Goal: Task Accomplishment & Management: Manage account settings

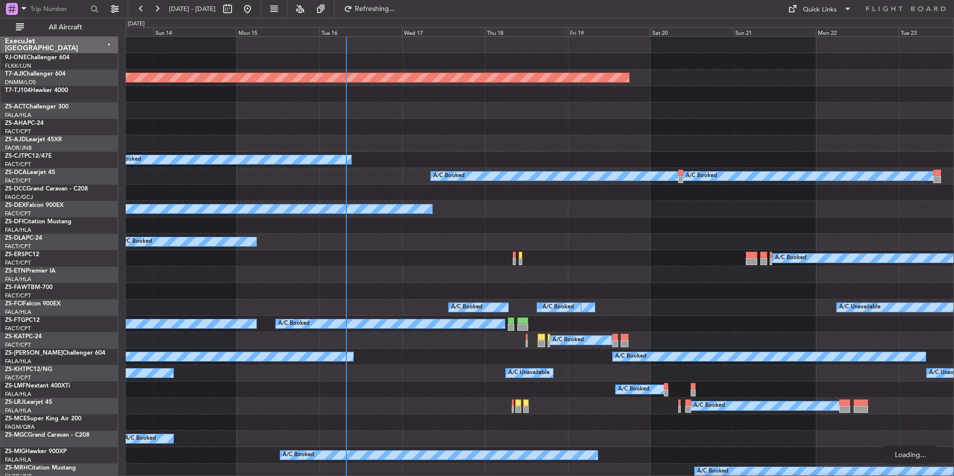
click at [789, 32] on div "Sun 21" at bounding box center [775, 31] width 83 height 9
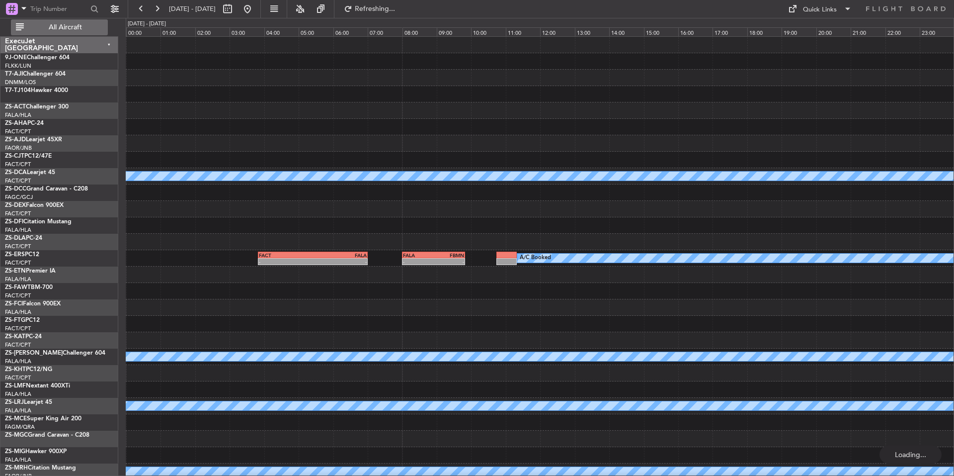
click at [90, 26] on span "All Aircraft" at bounding box center [65, 27] width 79 height 7
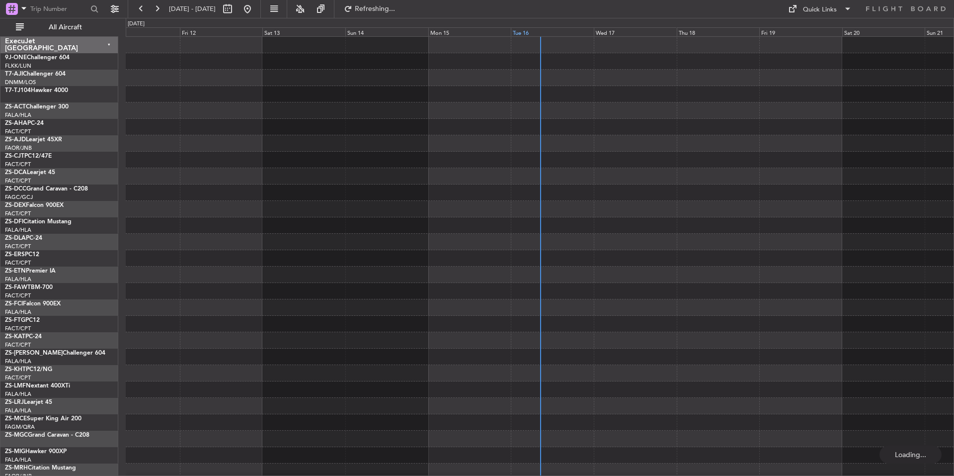
click at [562, 31] on div "Tue 16" at bounding box center [552, 31] width 83 height 9
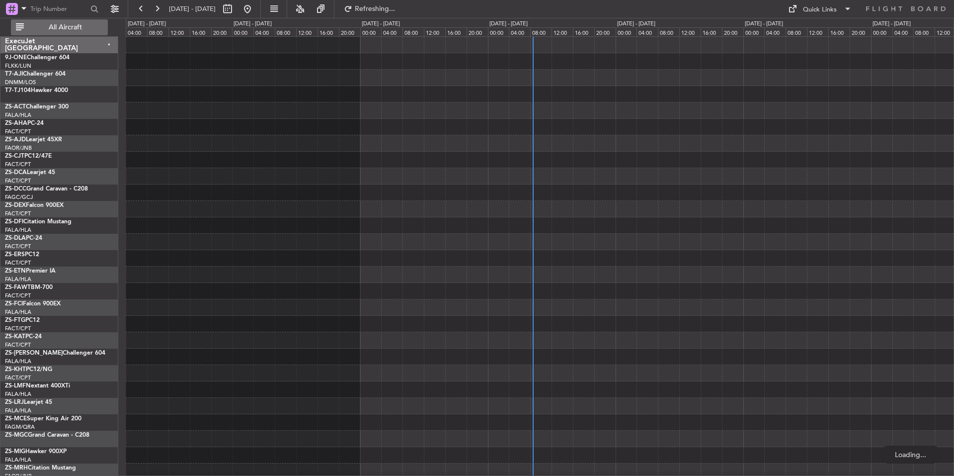
click at [93, 32] on button "All Aircraft" at bounding box center [59, 27] width 97 height 16
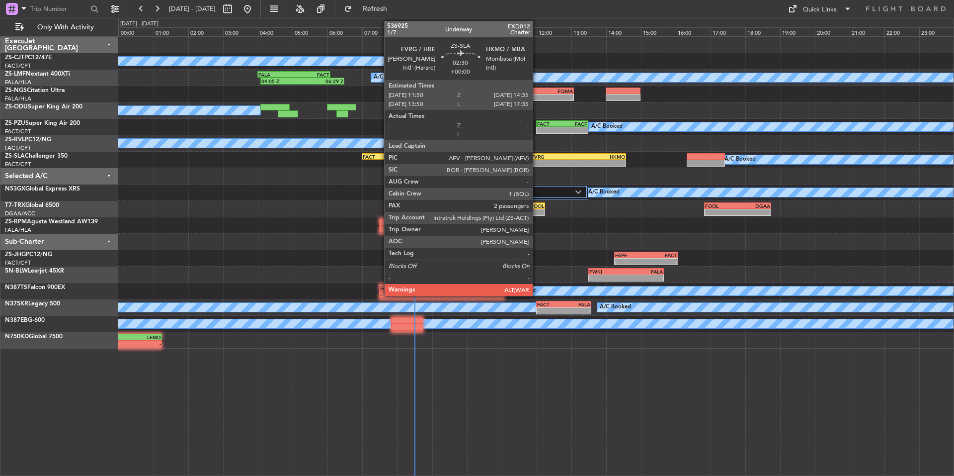
click at [537, 160] on div "-" at bounding box center [554, 163] width 47 height 6
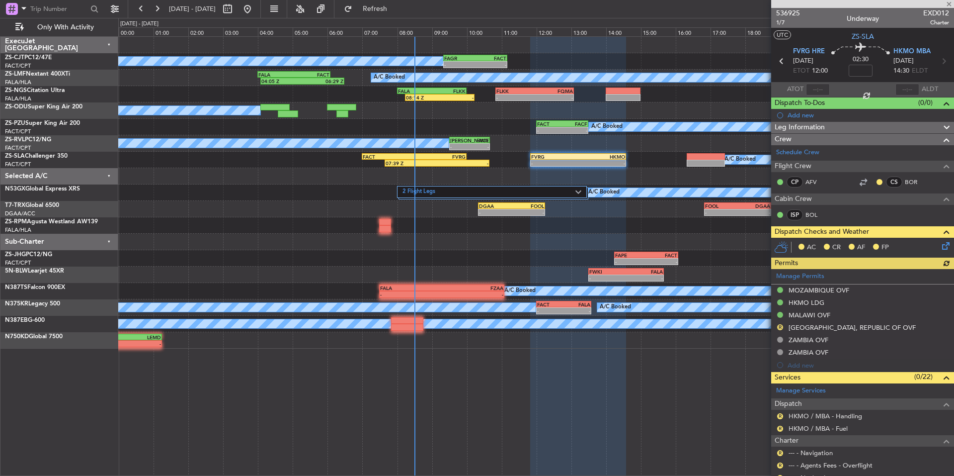
scroll to position [292, 0]
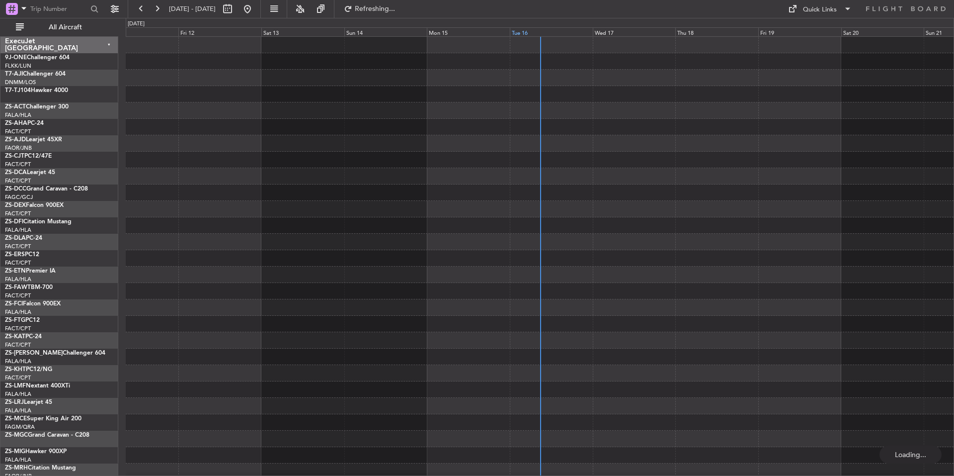
click at [547, 31] on div "Tue 16" at bounding box center [551, 31] width 83 height 9
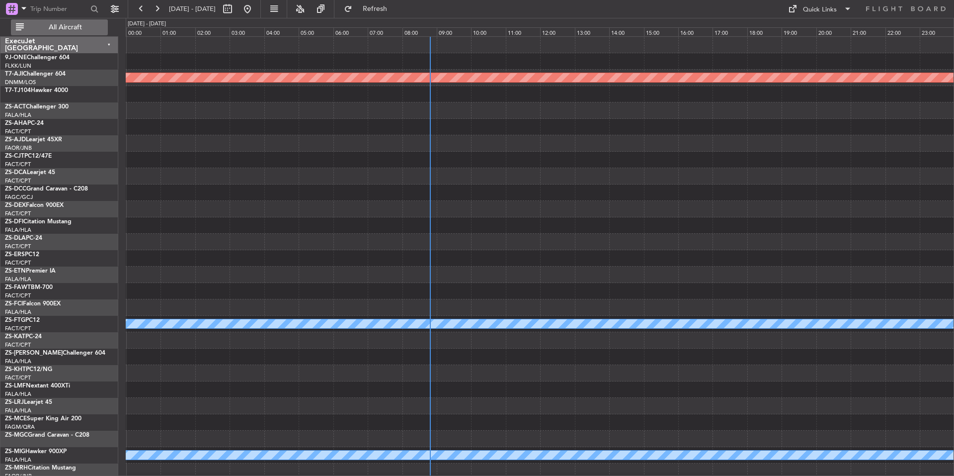
click at [85, 27] on span "All Aircraft" at bounding box center [65, 27] width 79 height 7
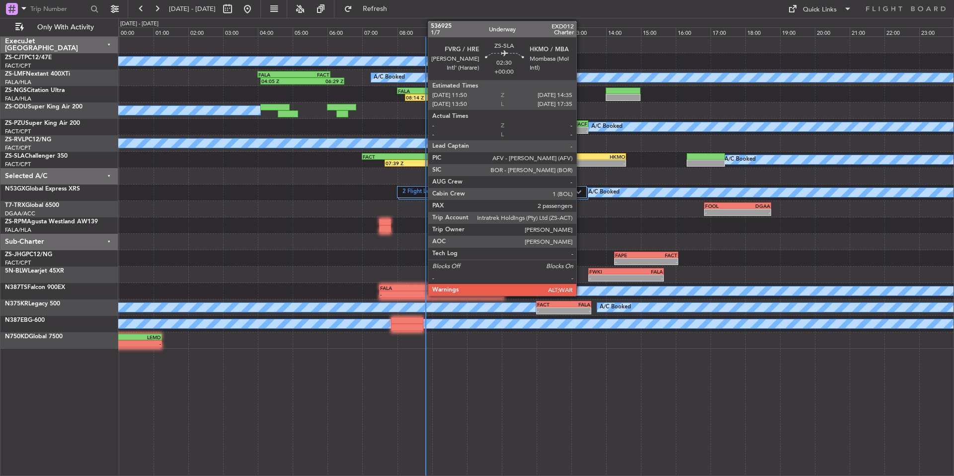
click at [581, 162] on div "-" at bounding box center [602, 163] width 47 height 6
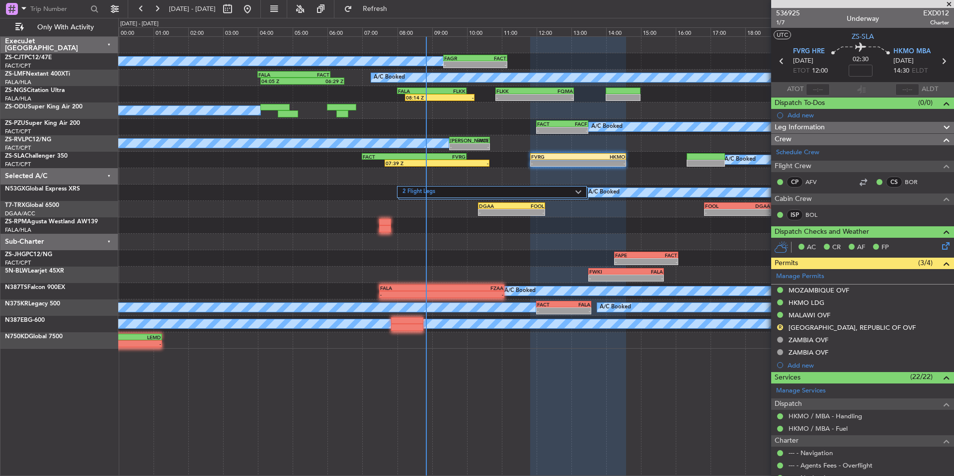
click at [952, 2] on span at bounding box center [949, 4] width 10 height 9
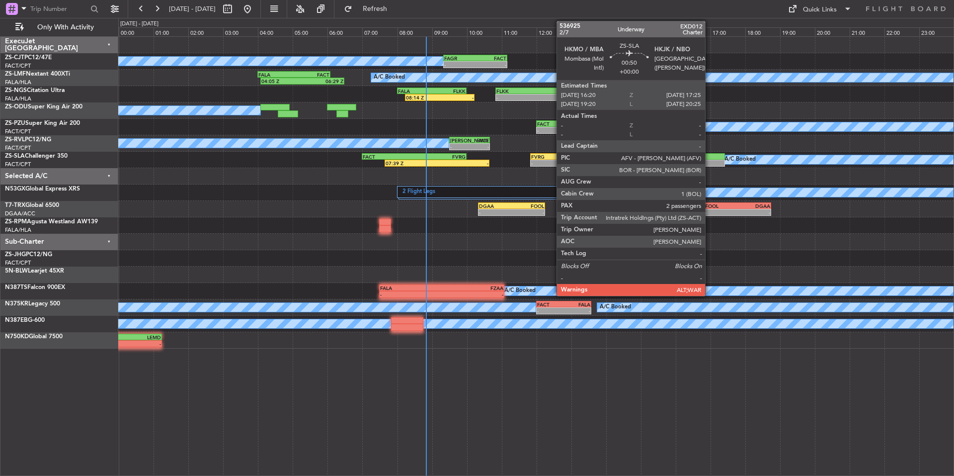
click at [710, 157] on div at bounding box center [706, 156] width 38 height 7
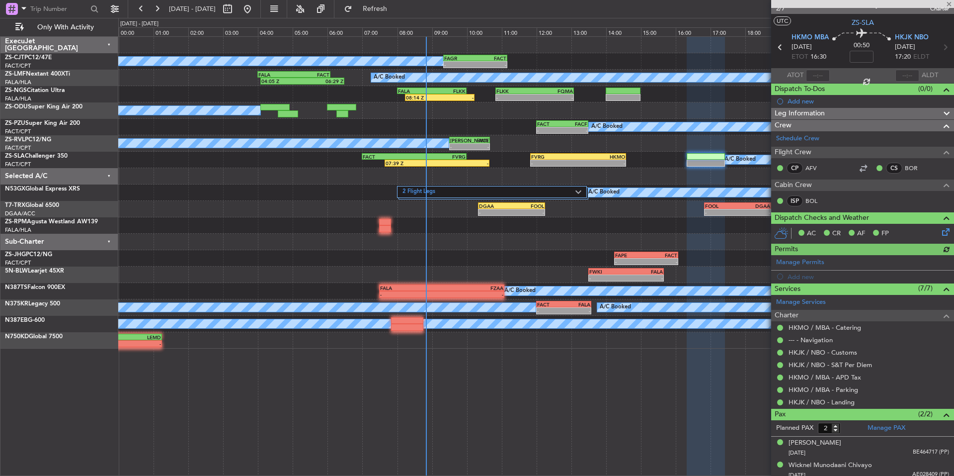
scroll to position [19, 0]
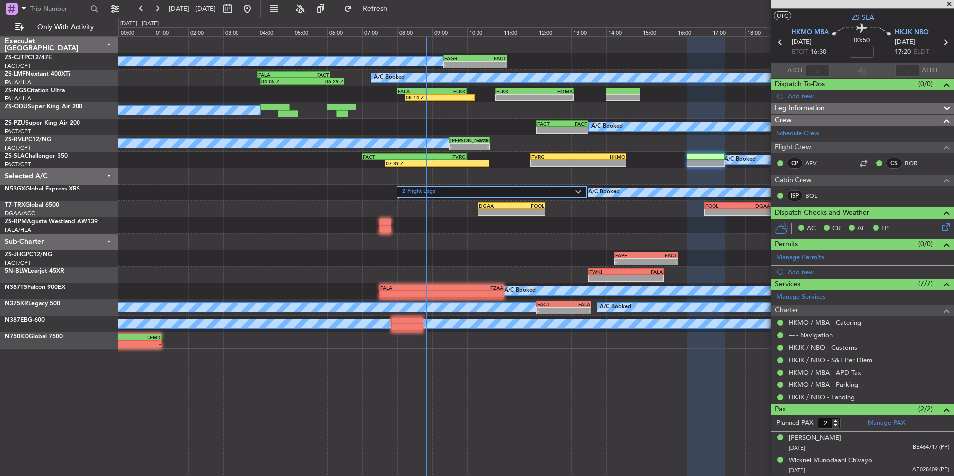
click at [951, 5] on span at bounding box center [949, 4] width 10 height 9
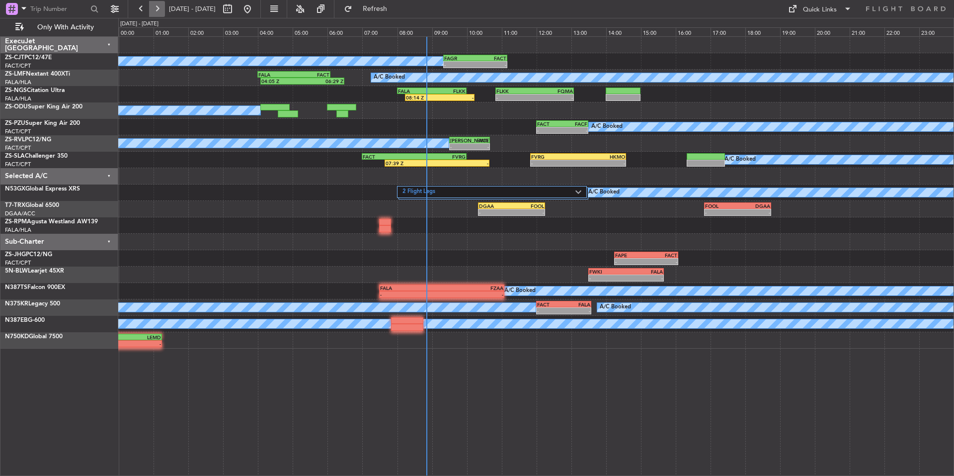
click at [155, 11] on button at bounding box center [157, 9] width 16 height 16
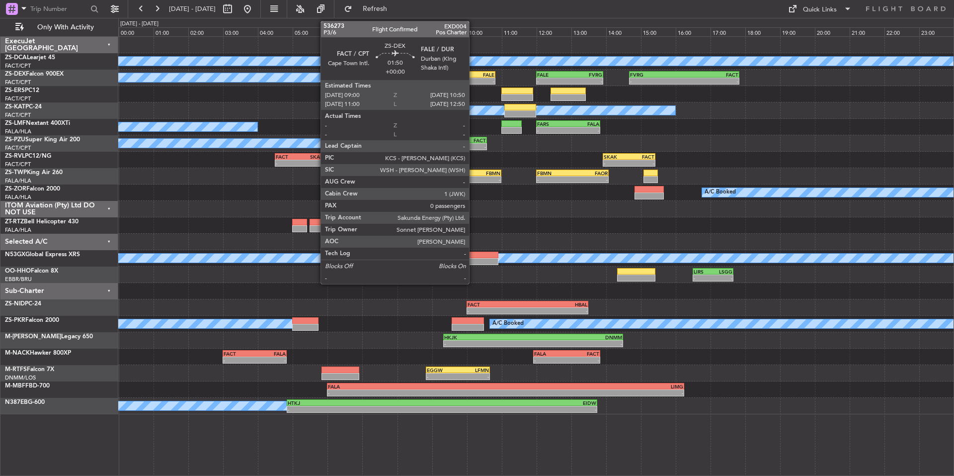
click at [474, 80] on div "-" at bounding box center [479, 81] width 31 height 6
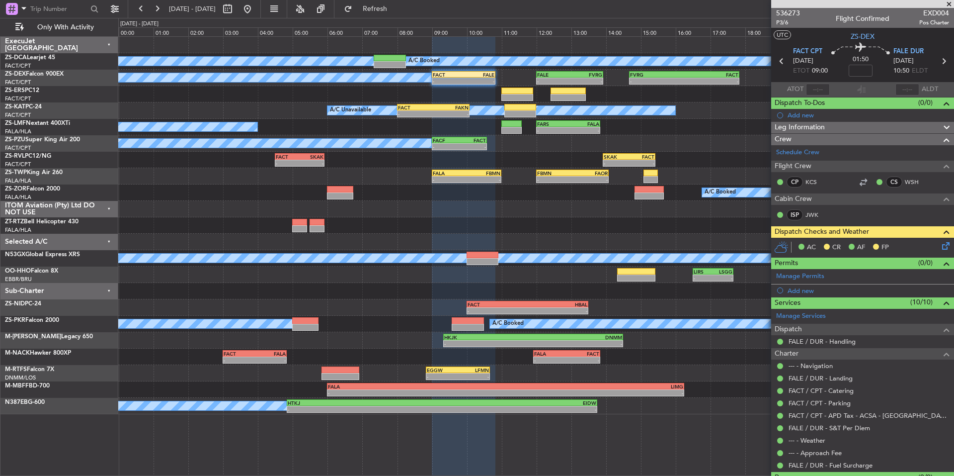
click at [940, 248] on icon at bounding box center [944, 244] width 8 height 8
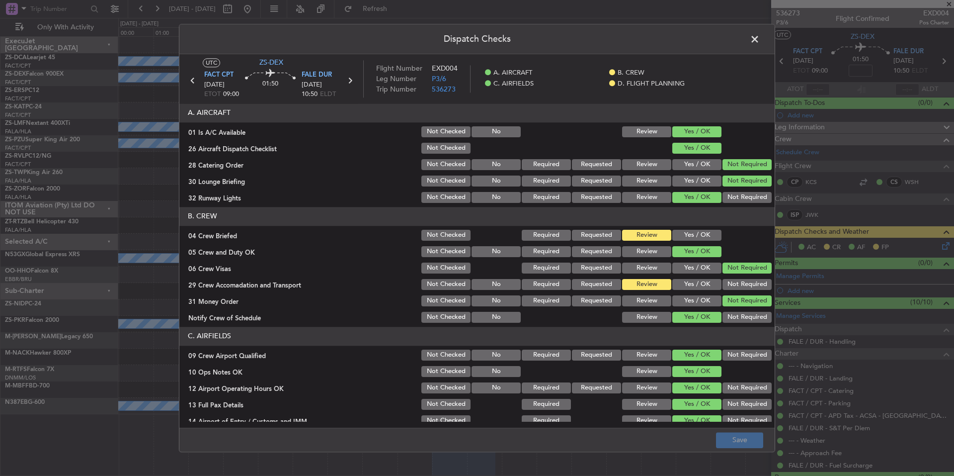
click at [691, 240] on button "Yes / OK" at bounding box center [697, 235] width 49 height 11
click at [687, 290] on div "Yes / OK" at bounding box center [696, 284] width 50 height 14
click at [690, 286] on button "Yes / OK" at bounding box center [697, 284] width 49 height 11
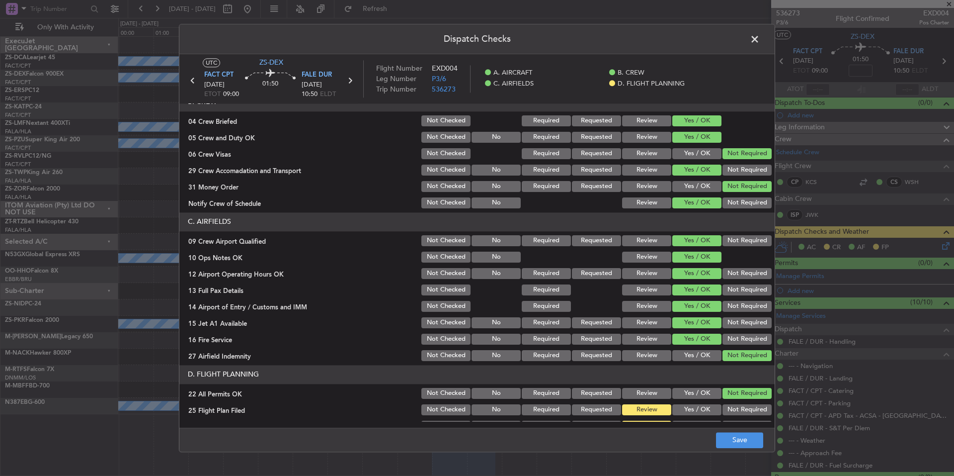
scroll to position [129, 0]
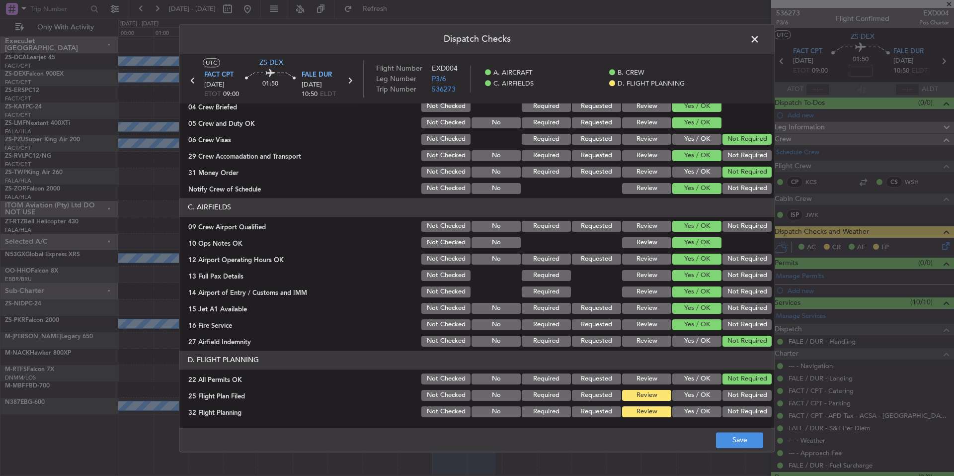
click at [689, 411] on button "Yes / OK" at bounding box center [697, 411] width 49 height 11
click at [687, 394] on button "Yes / OK" at bounding box center [697, 395] width 49 height 11
click at [736, 443] on button "Save" at bounding box center [739, 440] width 47 height 16
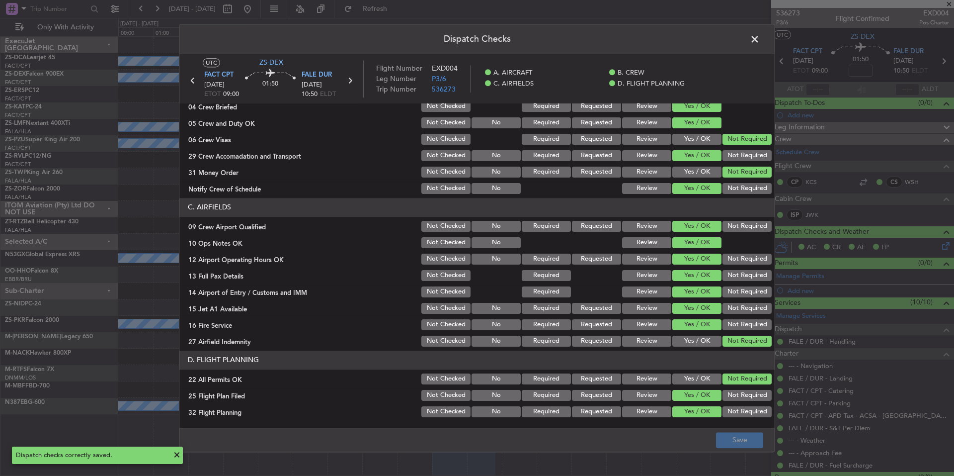
click at [760, 41] on span at bounding box center [760, 42] width 0 height 20
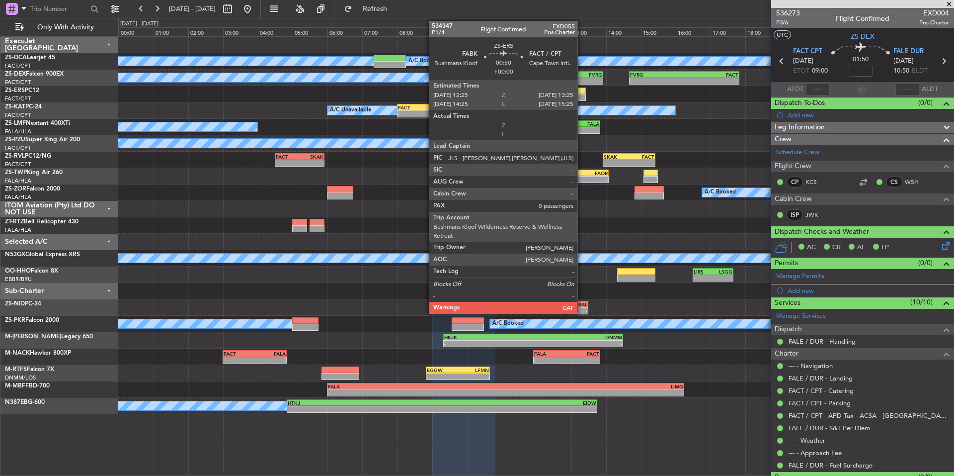
click at [579, 97] on div at bounding box center [568, 97] width 35 height 7
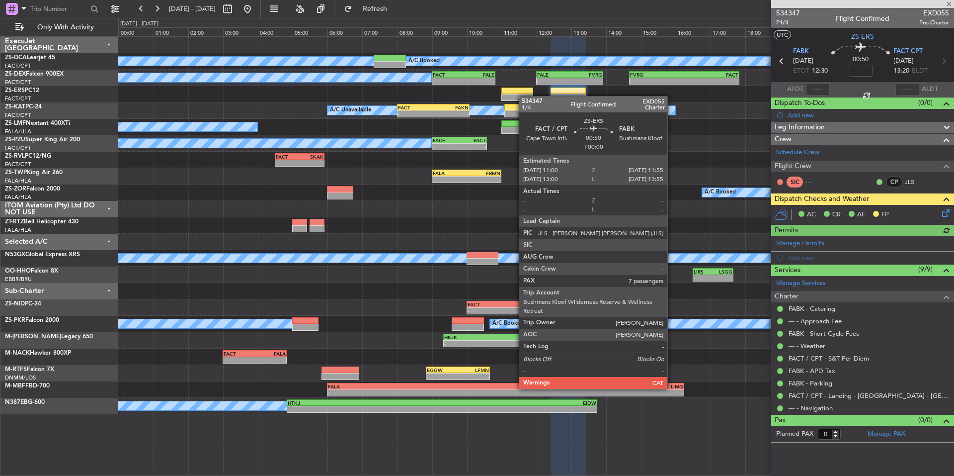
click at [524, 96] on div at bounding box center [518, 97] width 32 height 7
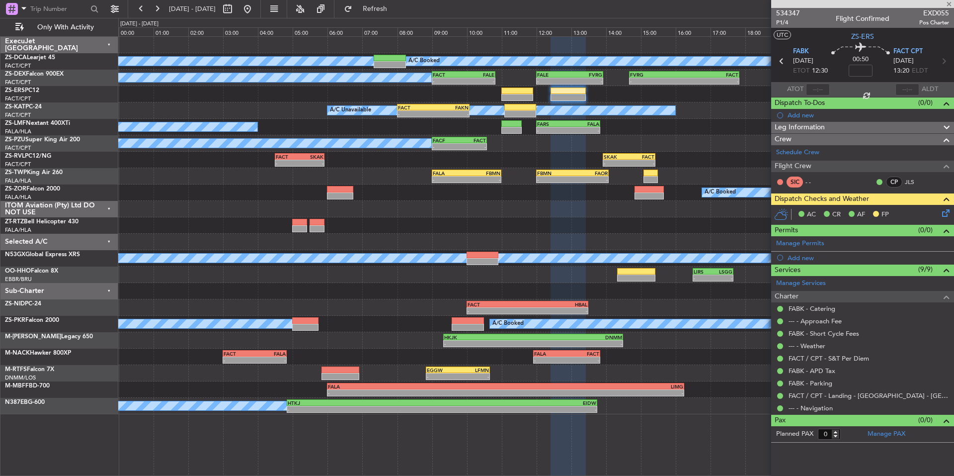
type input "7"
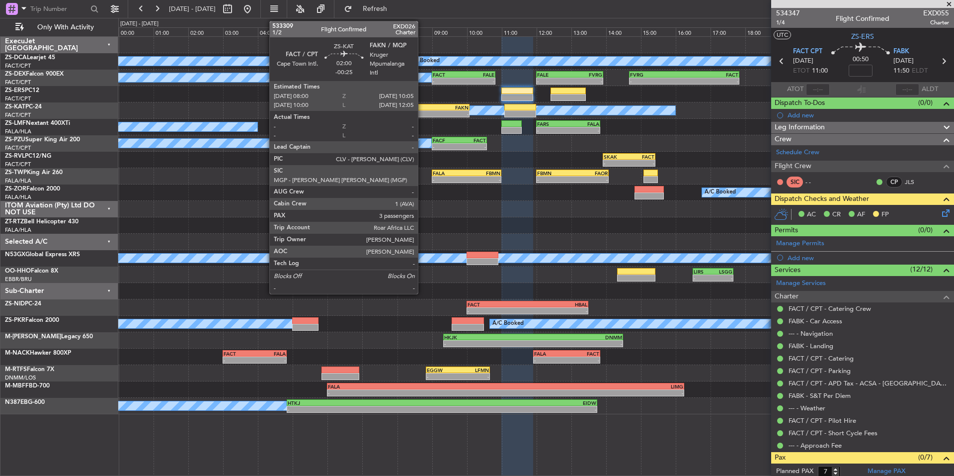
click at [422, 113] on div "-" at bounding box center [415, 114] width 35 height 6
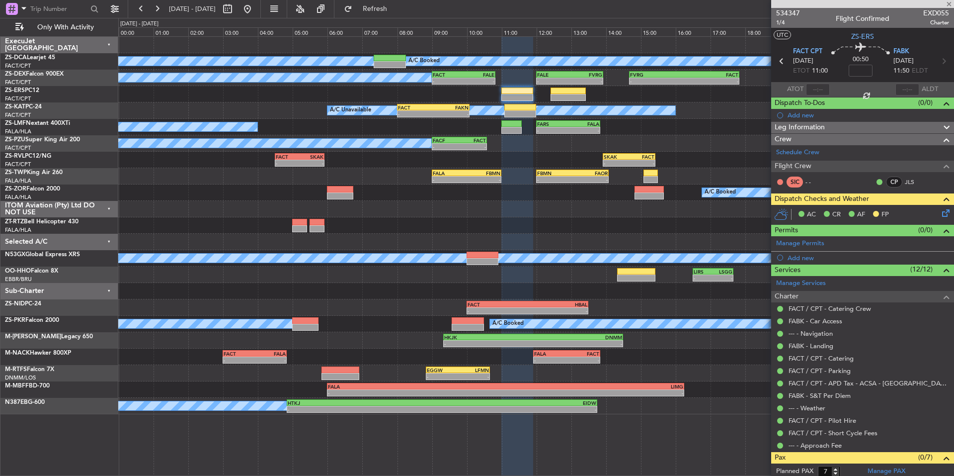
type input "-00:25"
type input "3"
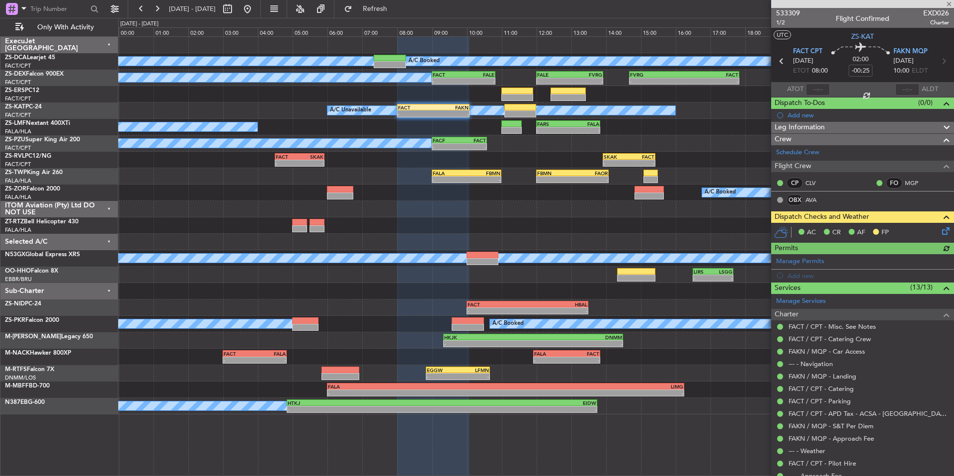
scroll to position [99, 0]
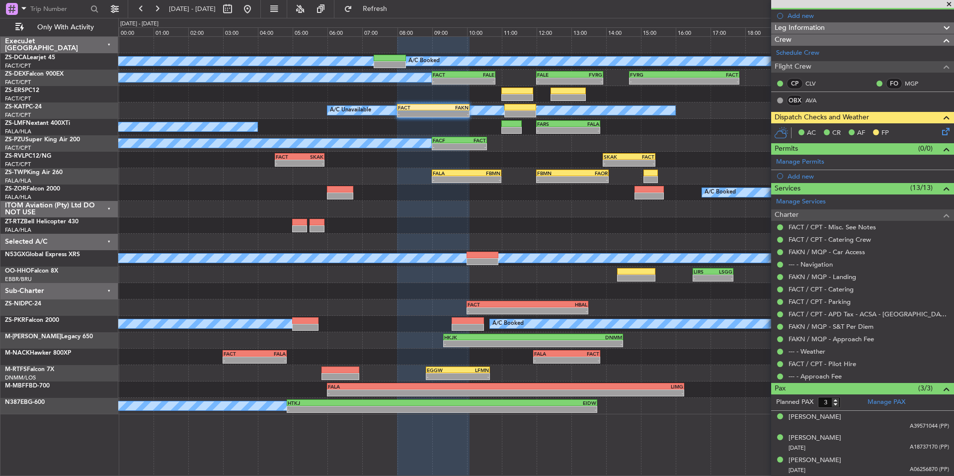
click at [873, 402] on mat-tooltip-component "Complete" at bounding box center [859, 407] width 43 height 26
click at [897, 403] on link "Manage PAX" at bounding box center [887, 402] width 38 height 10
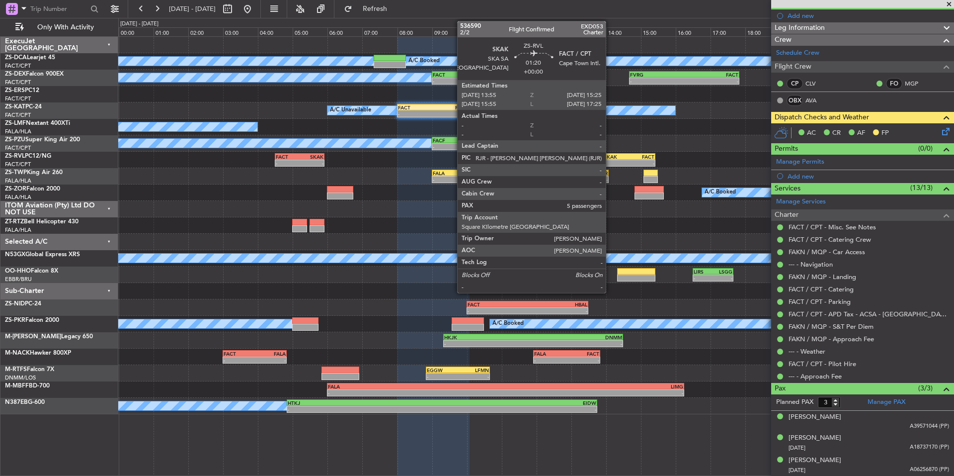
click at [610, 163] on div "-" at bounding box center [616, 163] width 25 height 6
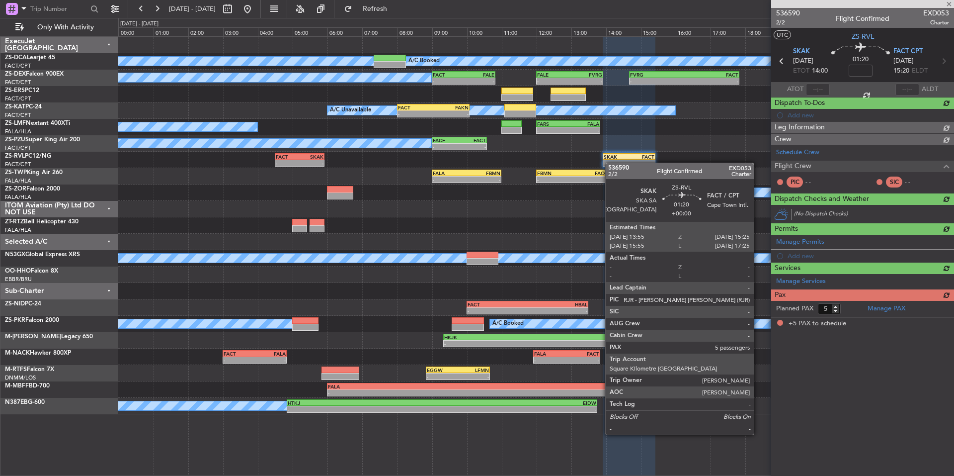
scroll to position [0, 0]
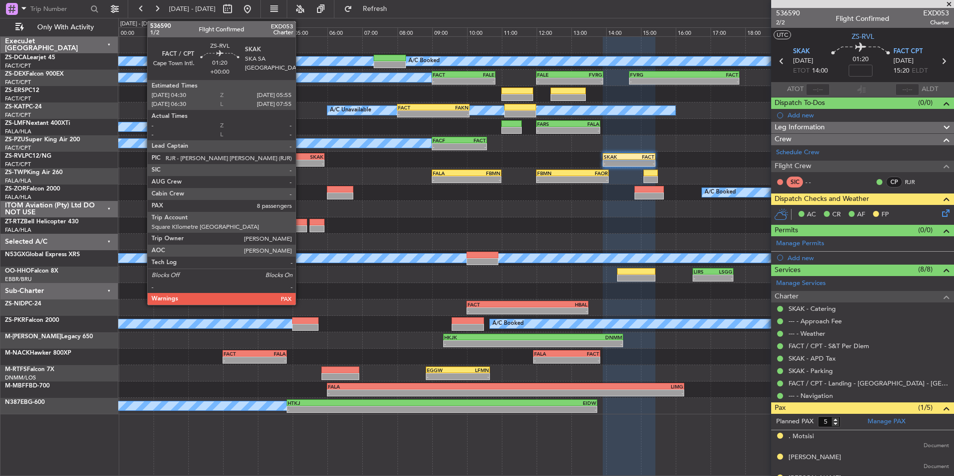
click at [300, 162] on div "-" at bounding box center [312, 163] width 24 height 6
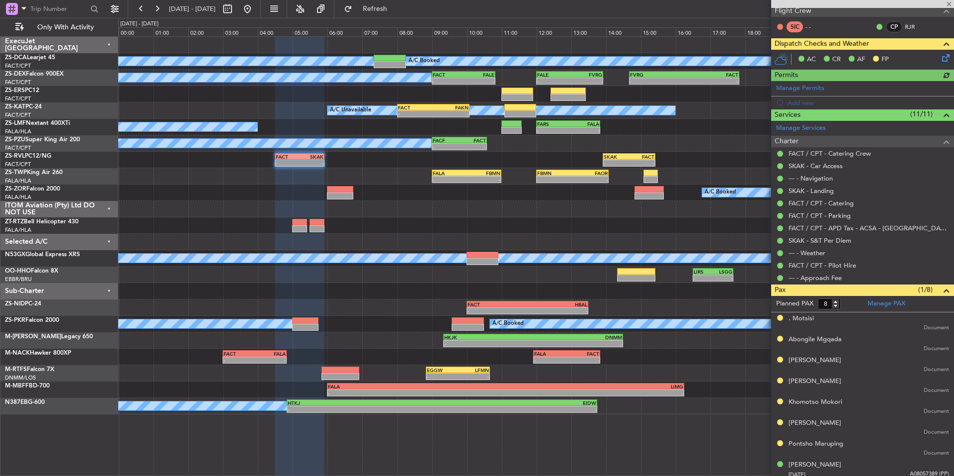
scroll to position [160, 0]
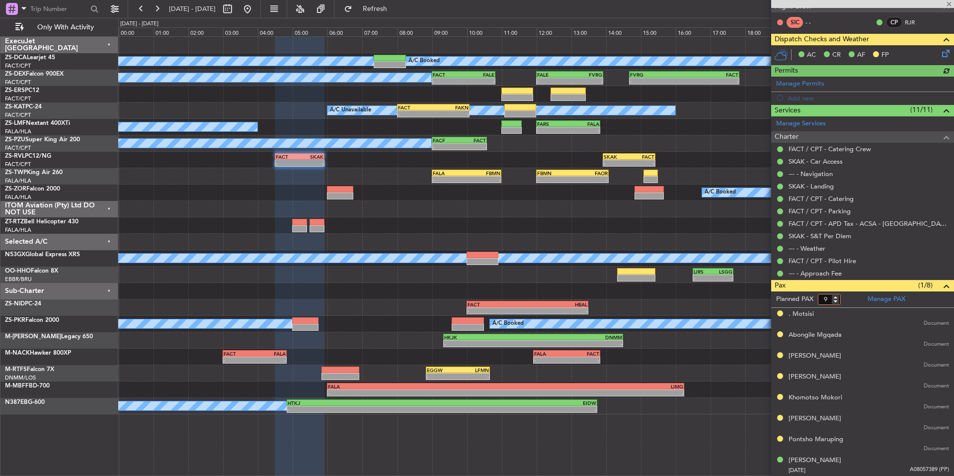
type input "9"
click at [837, 296] on input "9" at bounding box center [829, 299] width 23 height 11
click at [851, 295] on form "Planned PAX" at bounding box center [816, 299] width 91 height 16
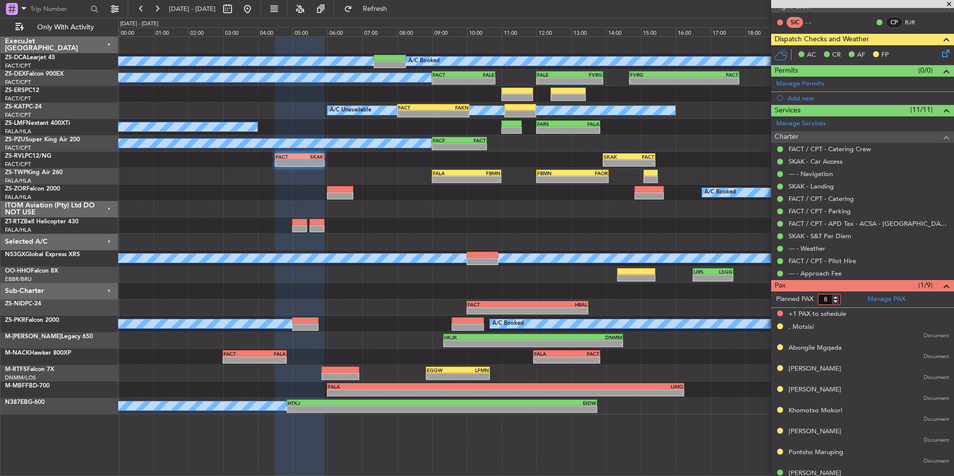
type input "8"
click at [837, 302] on input "8" at bounding box center [829, 299] width 23 height 11
click at [848, 300] on form "Planned PAX 8" at bounding box center [816, 299] width 91 height 16
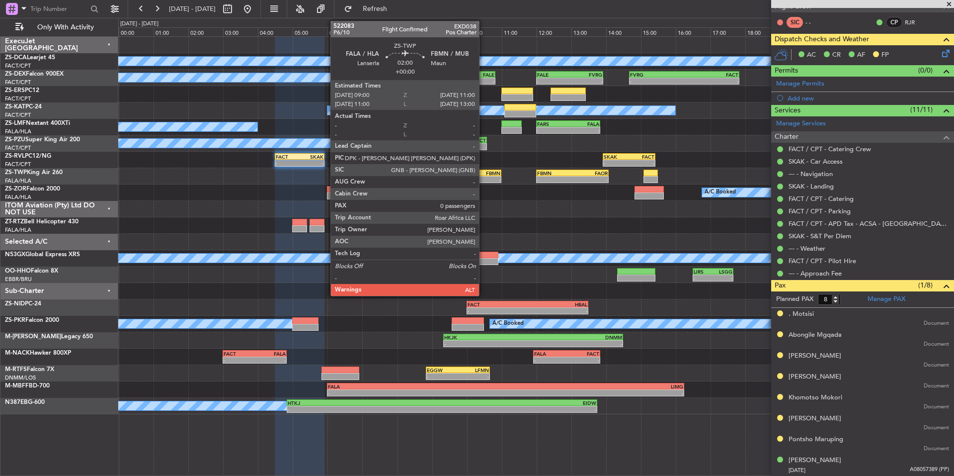
click at [484, 179] on div "-" at bounding box center [484, 179] width 34 height 6
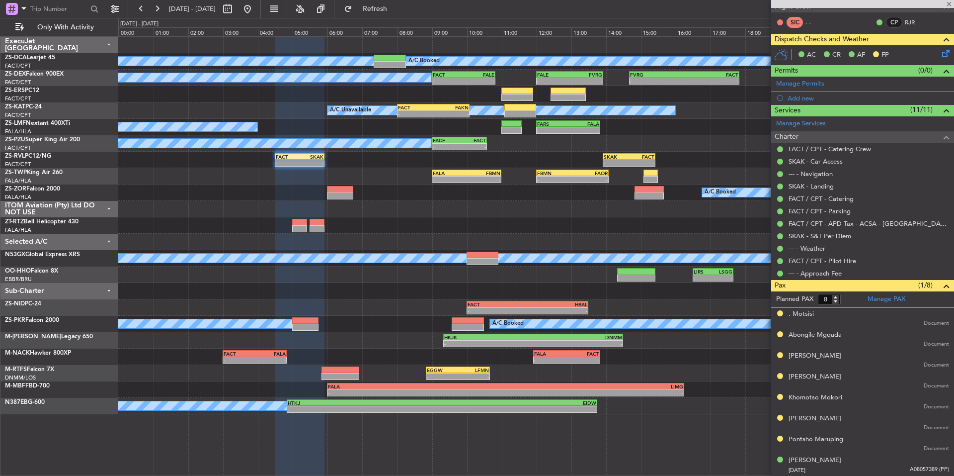
type input "0"
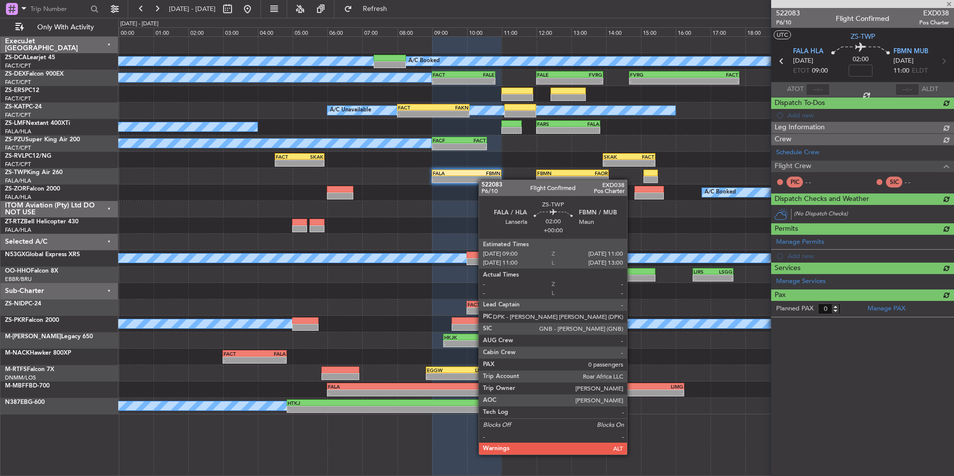
scroll to position [0, 0]
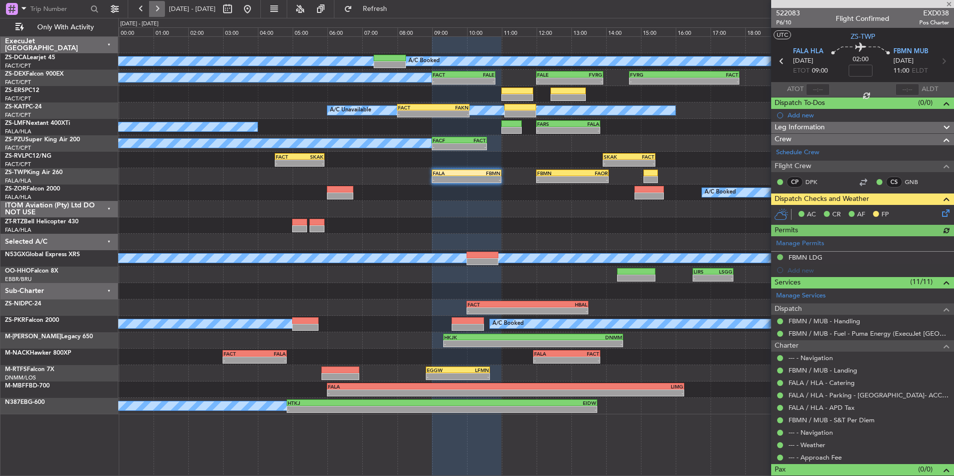
click at [160, 8] on button at bounding box center [157, 9] width 16 height 16
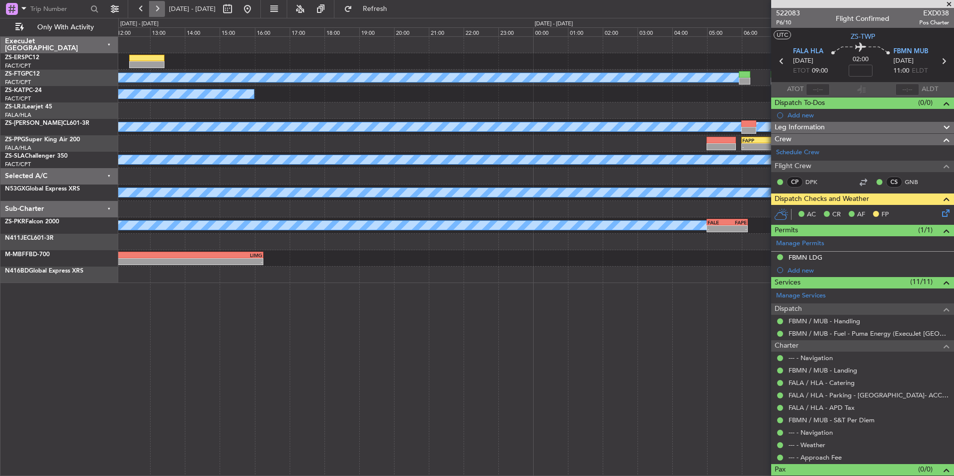
click at [160, 8] on button at bounding box center [157, 9] width 16 height 16
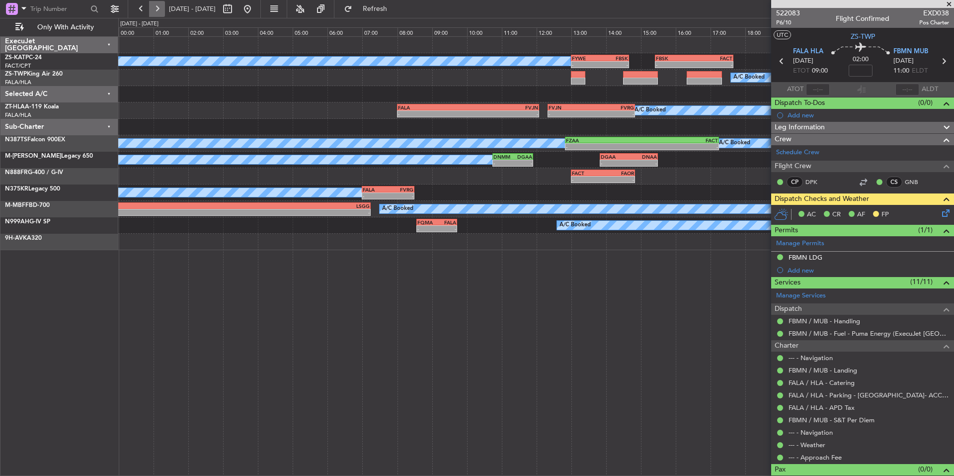
click at [160, 8] on button at bounding box center [157, 9] width 16 height 16
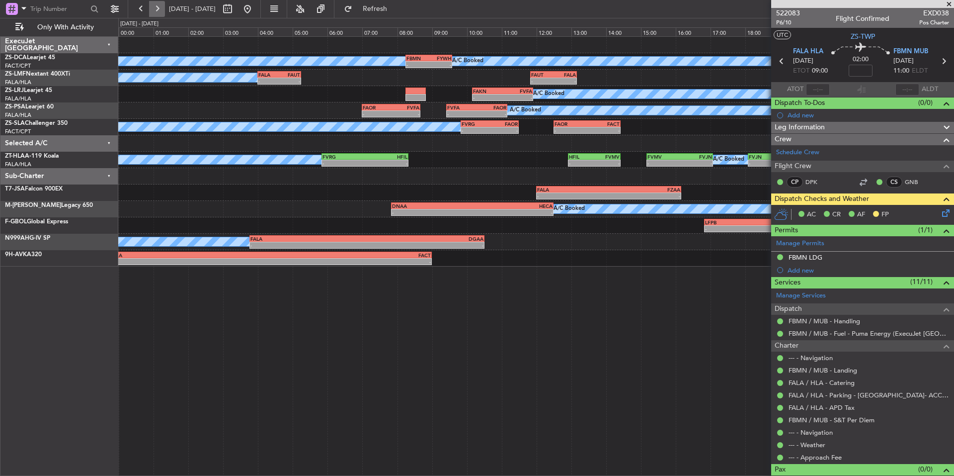
click at [160, 8] on button at bounding box center [157, 9] width 16 height 16
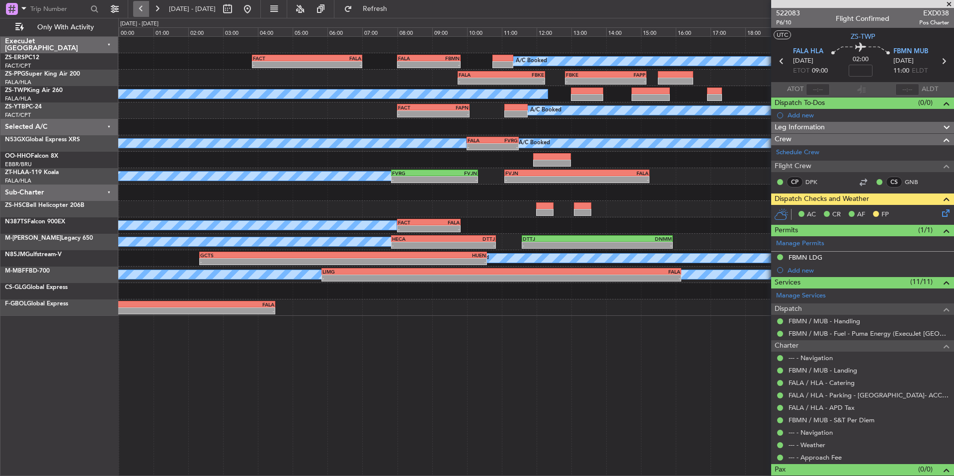
click at [142, 8] on button at bounding box center [141, 9] width 16 height 16
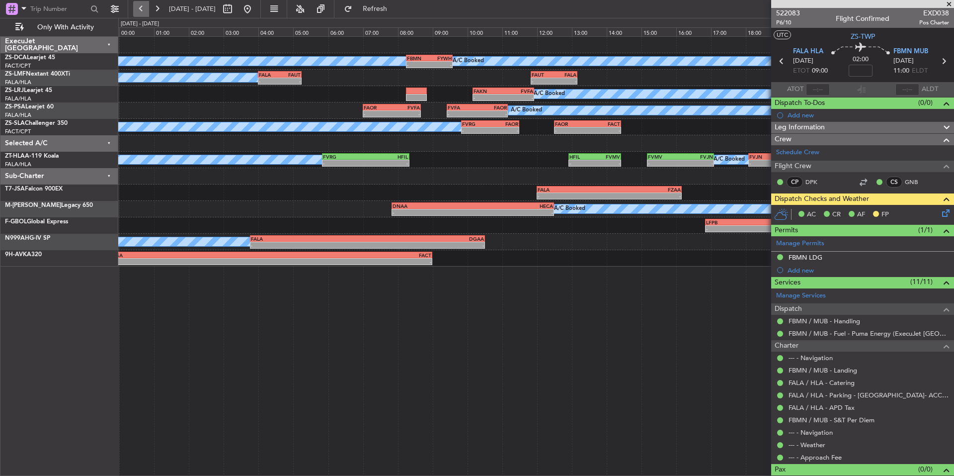
click at [142, 8] on button at bounding box center [141, 9] width 16 height 16
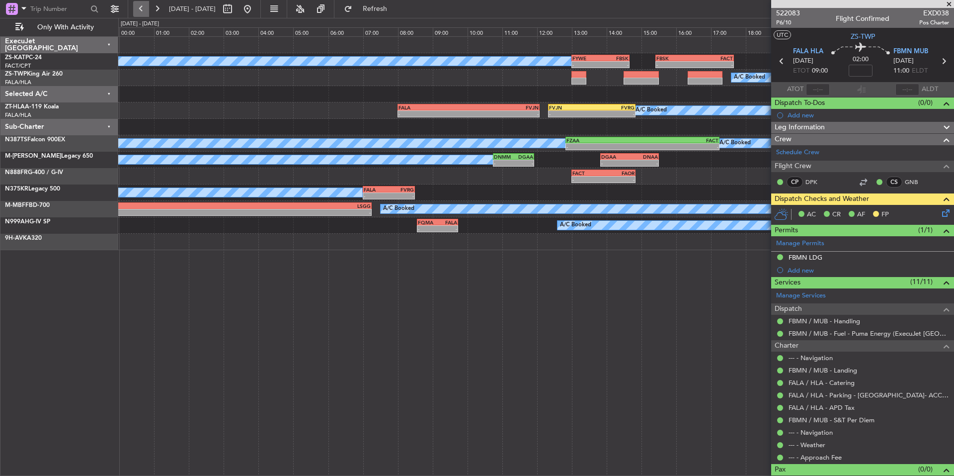
click at [142, 8] on button at bounding box center [141, 9] width 16 height 16
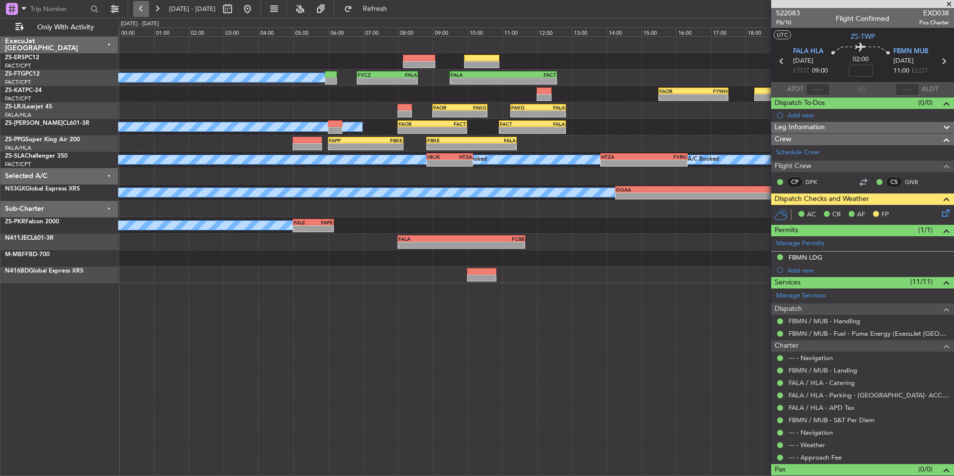
click at [142, 8] on button at bounding box center [141, 9] width 16 height 16
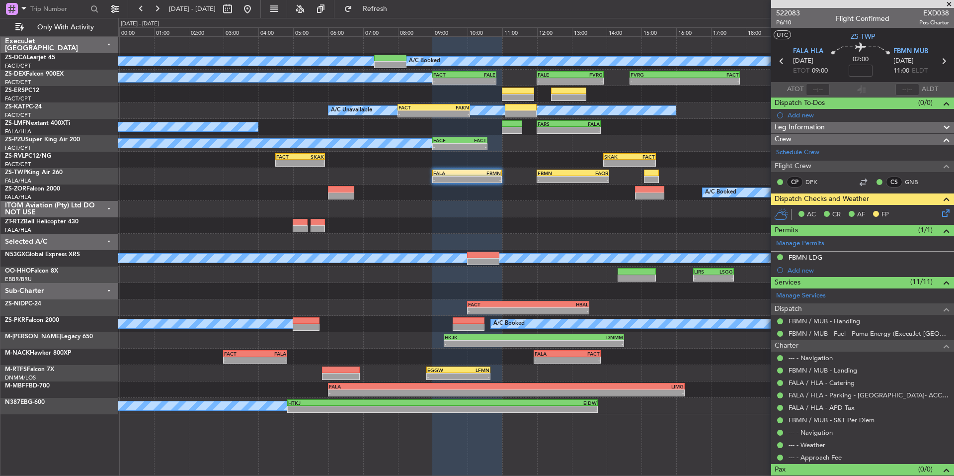
click at [946, 5] on span at bounding box center [949, 4] width 10 height 9
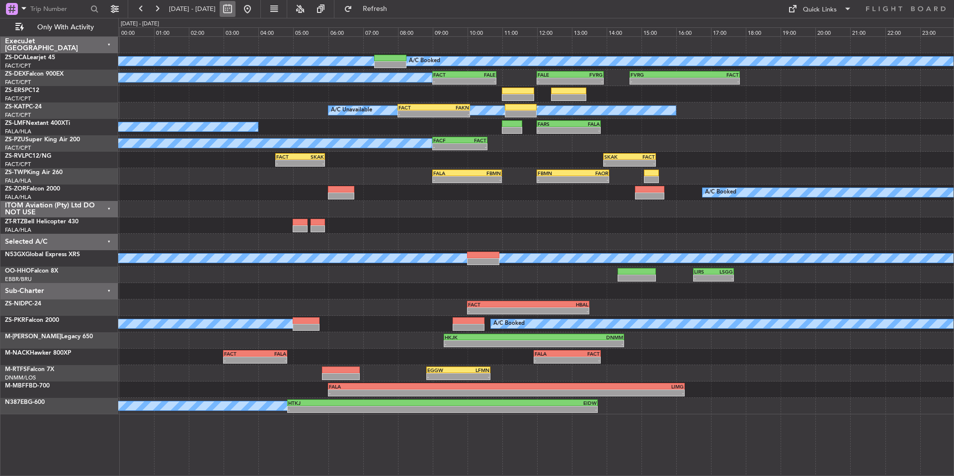
click at [236, 2] on button at bounding box center [228, 9] width 16 height 16
select select "9"
select select "2025"
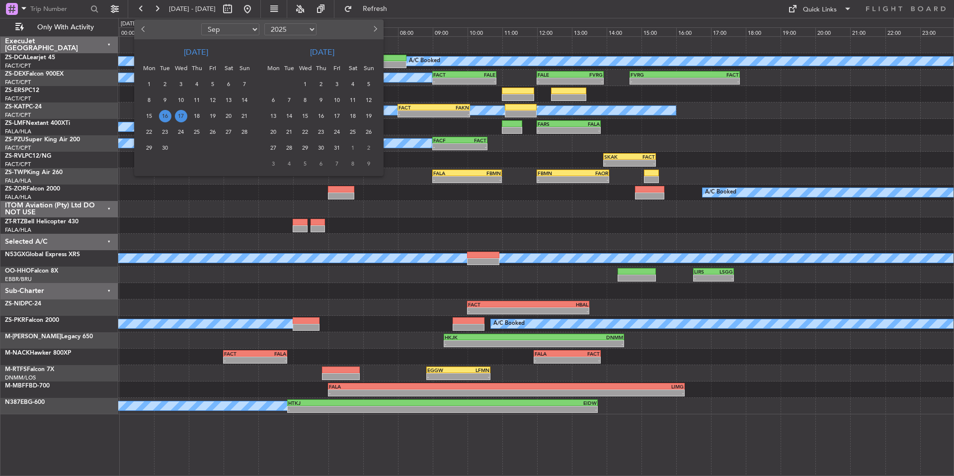
click at [181, 132] on span "24" at bounding box center [181, 132] width 12 height 12
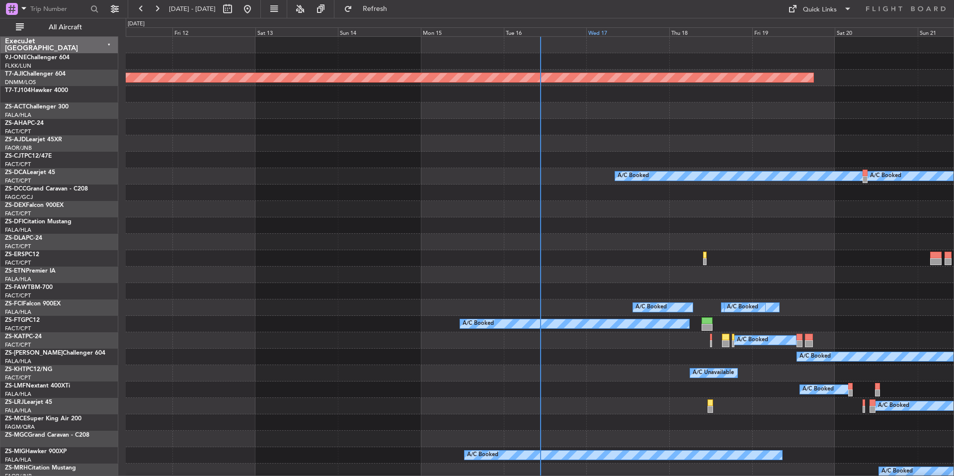
click at [615, 32] on div "Wed 17" at bounding box center [628, 31] width 83 height 9
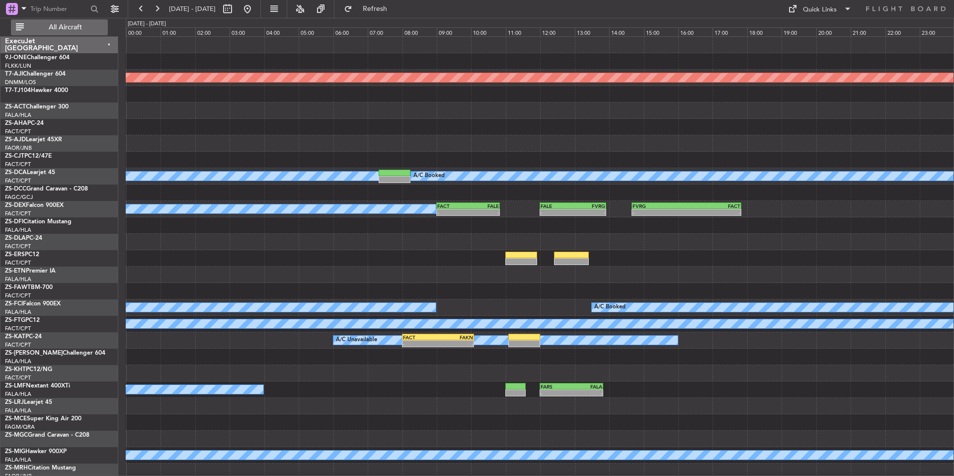
click at [105, 30] on button "All Aircraft" at bounding box center [59, 27] width 97 height 16
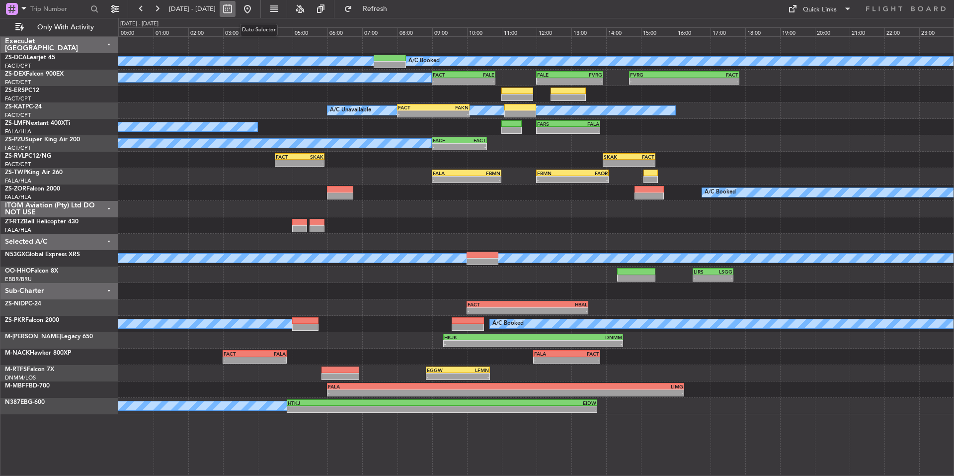
click at [236, 13] on button at bounding box center [228, 9] width 16 height 16
select select "9"
select select "2025"
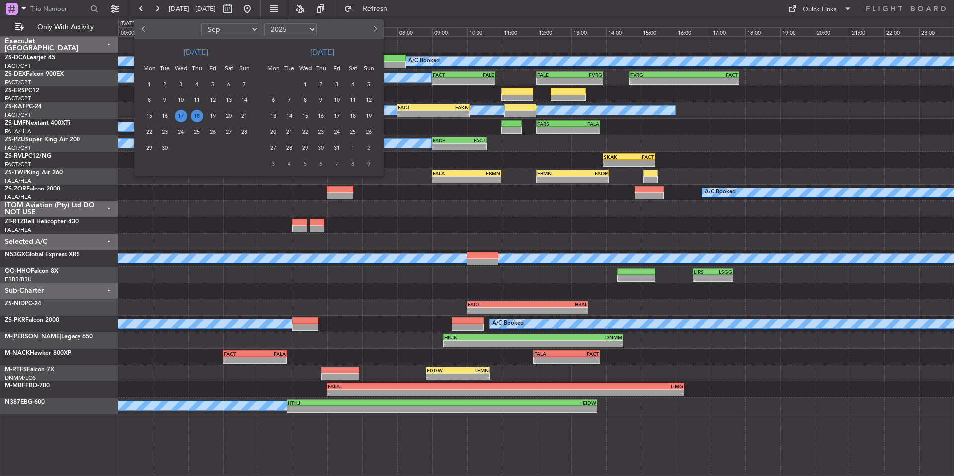
click at [179, 131] on span "24" at bounding box center [181, 132] width 12 height 12
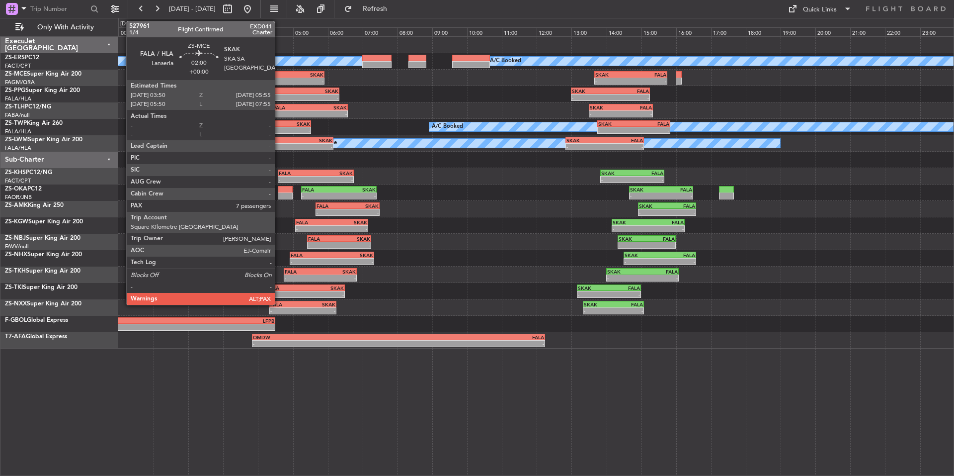
click at [279, 79] on div "-" at bounding box center [270, 81] width 35 height 6
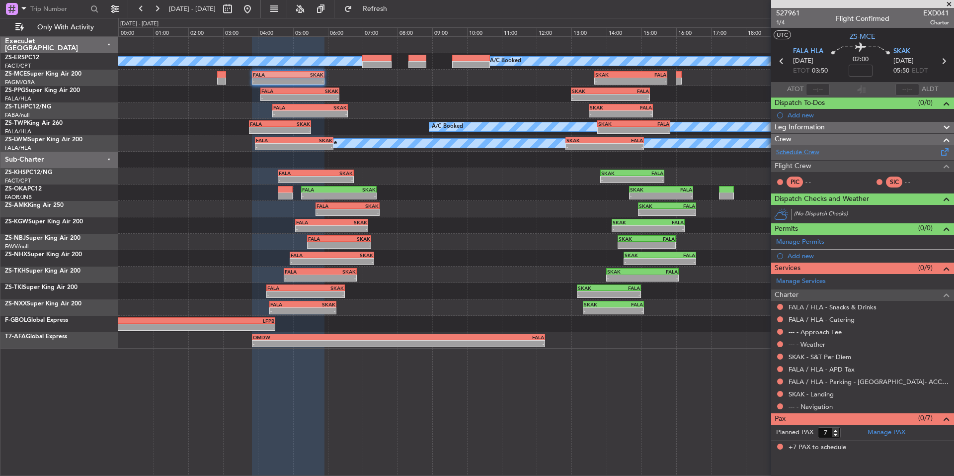
click at [819, 154] on link "Schedule Crew" at bounding box center [797, 153] width 43 height 10
click at [872, 36] on span "ZS-MCE" at bounding box center [863, 36] width 26 height 10
click at [784, 15] on span "527961" at bounding box center [788, 13] width 24 height 10
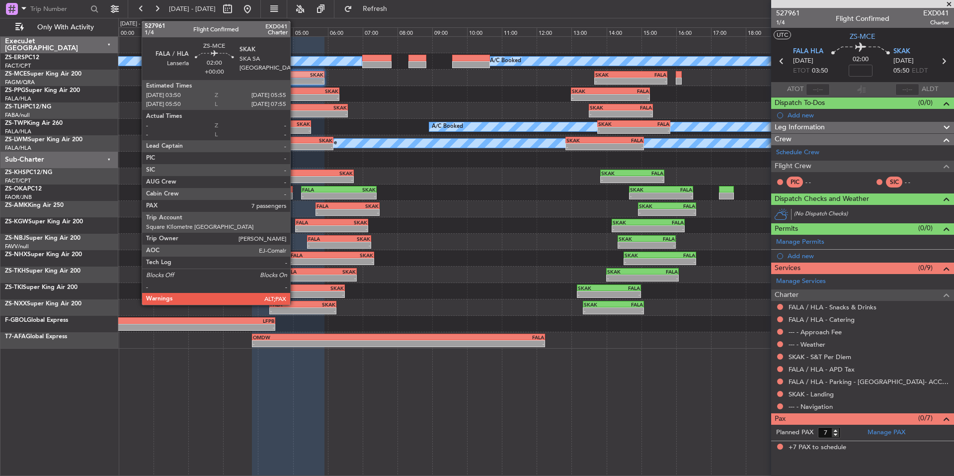
click at [295, 75] on div "SKAK" at bounding box center [305, 75] width 35 height 6
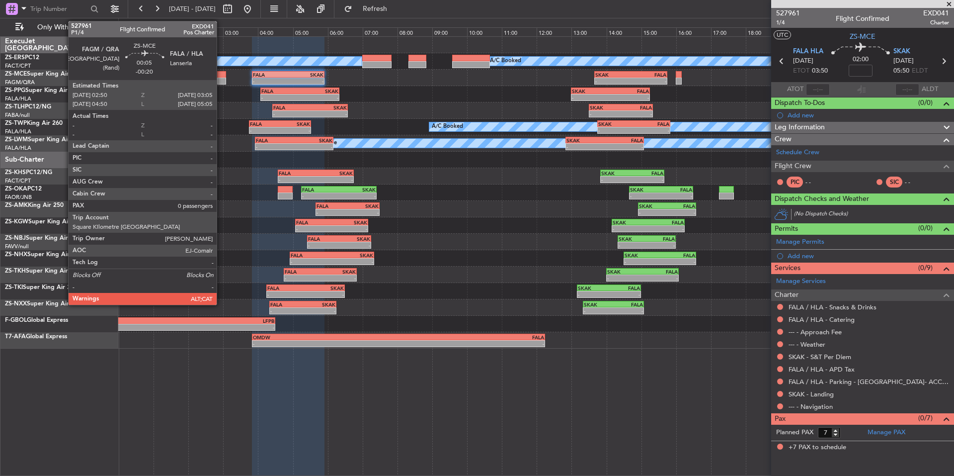
click at [221, 79] on div at bounding box center [221, 81] width 9 height 7
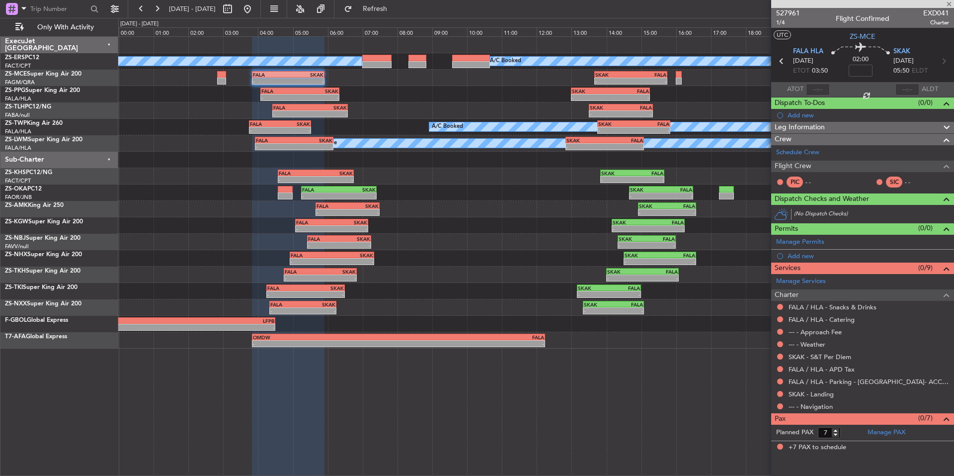
type input "-00:20"
type input "0"
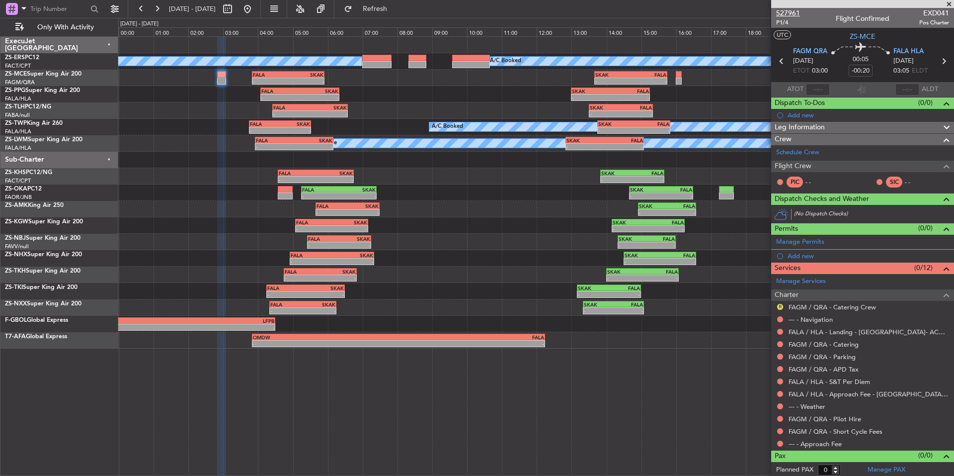
click at [796, 11] on span "527961" at bounding box center [788, 13] width 24 height 10
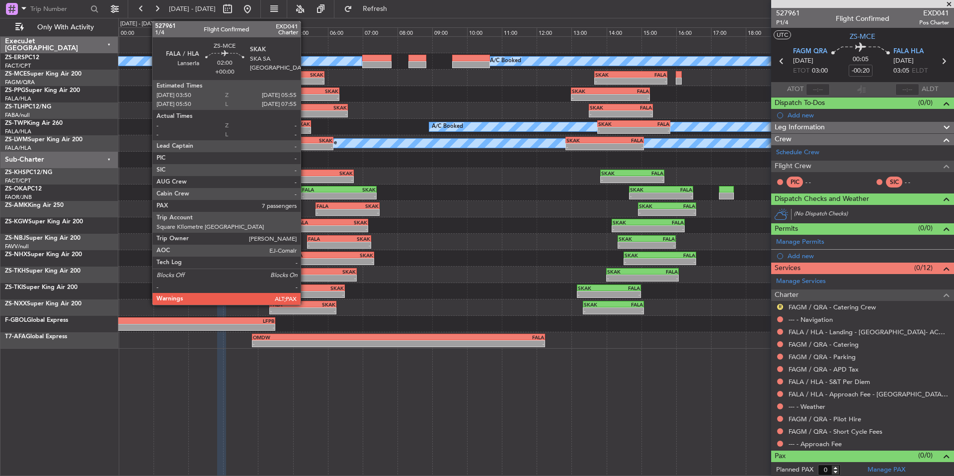
click at [305, 81] on div "-" at bounding box center [305, 81] width 35 height 6
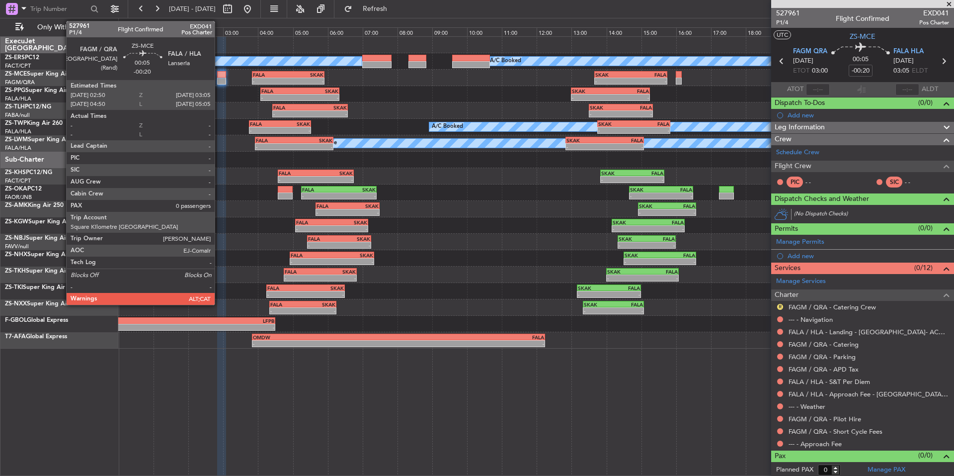
click at [219, 77] on div at bounding box center [221, 74] width 9 height 7
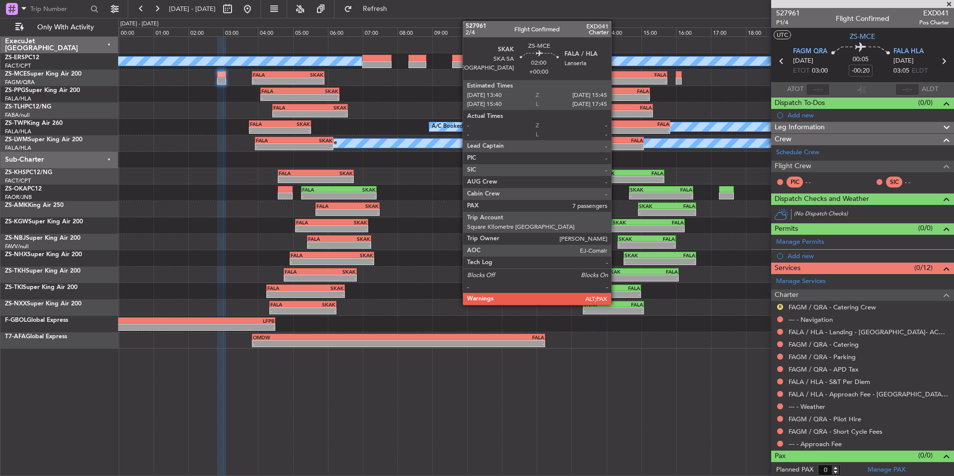
click at [616, 77] on div "SKAK" at bounding box center [612, 75] width 35 height 6
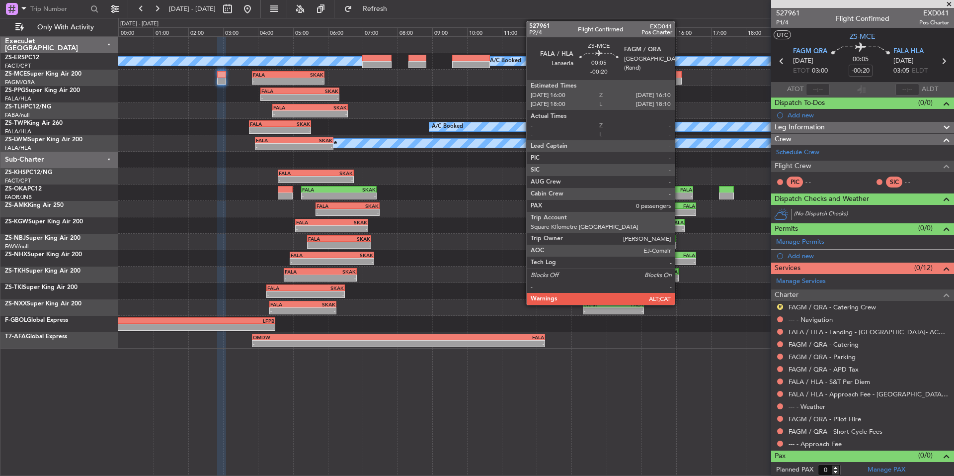
click at [679, 79] on div at bounding box center [679, 81] width 6 height 7
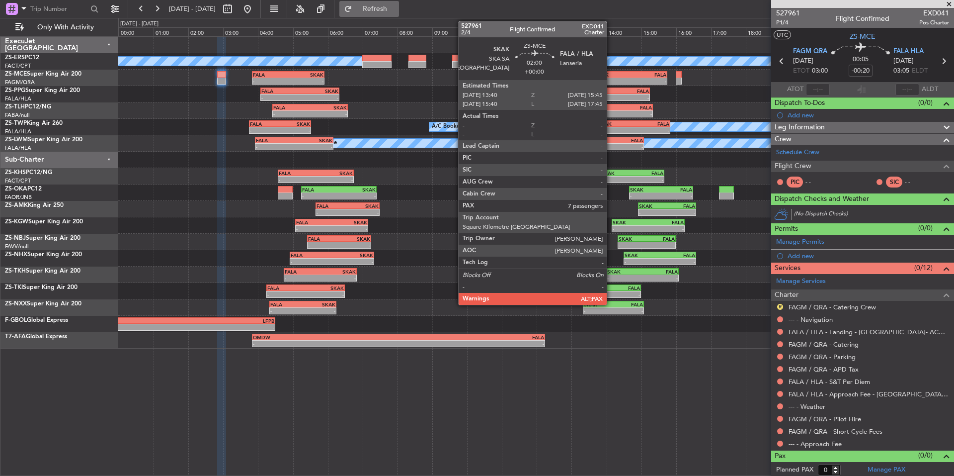
click at [611, 74] on div "SKAK" at bounding box center [612, 75] width 35 height 6
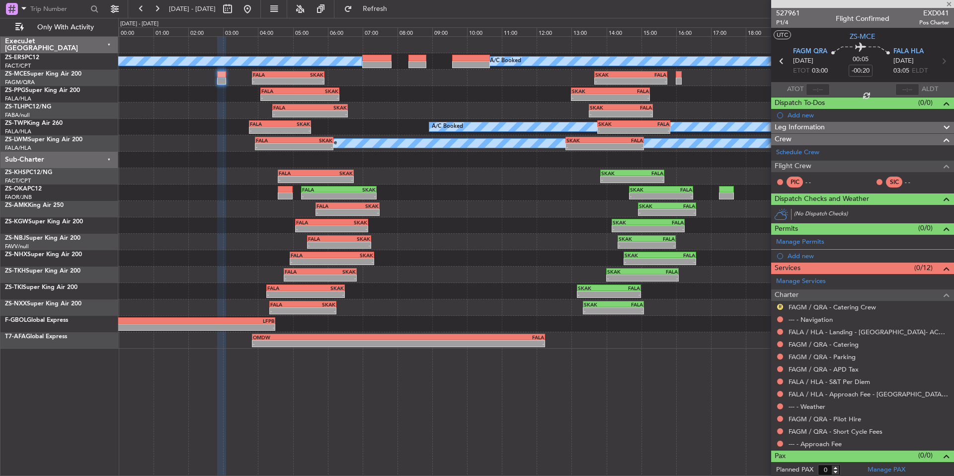
type input "7"
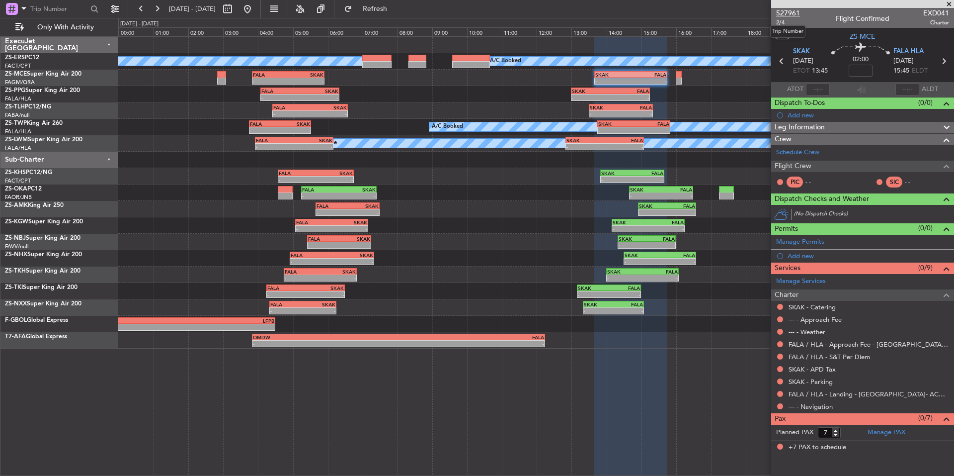
click at [795, 13] on span "527961" at bounding box center [788, 13] width 24 height 10
click at [949, 4] on span at bounding box center [949, 4] width 10 height 9
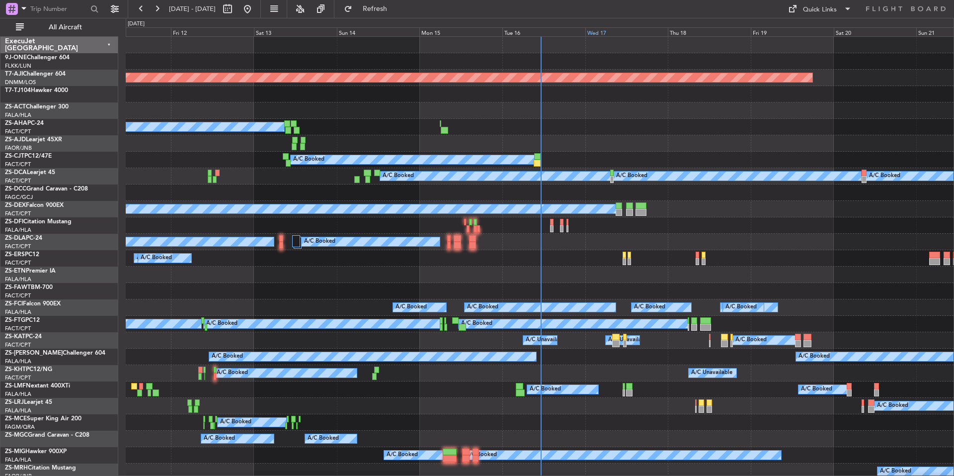
click at [617, 31] on div "Wed 17" at bounding box center [627, 31] width 83 height 9
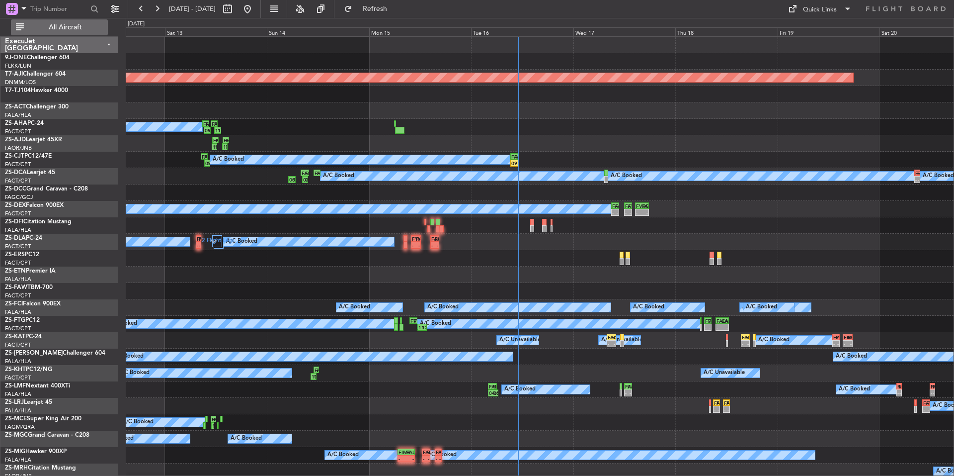
click at [88, 24] on span "All Aircraft" at bounding box center [65, 27] width 79 height 7
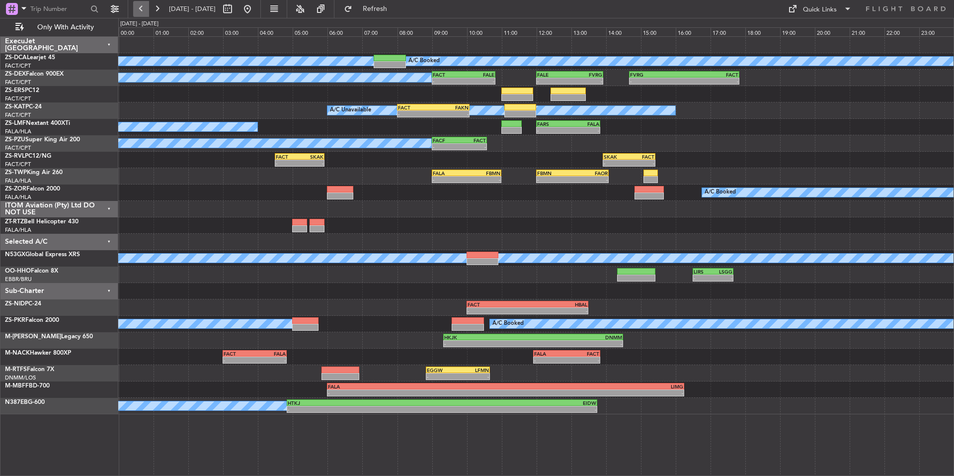
click at [139, 5] on button at bounding box center [141, 9] width 16 height 16
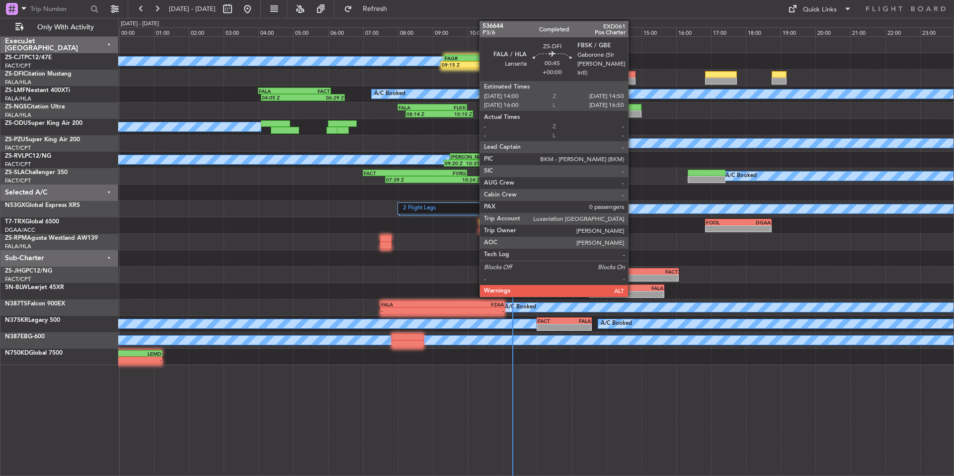
click at [633, 81] on div at bounding box center [620, 81] width 29 height 7
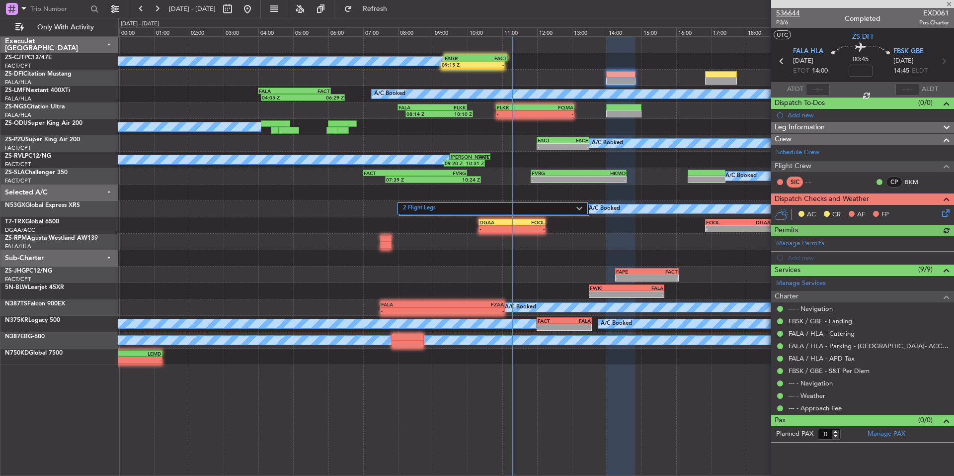
click at [797, 14] on span "536644" at bounding box center [788, 13] width 24 height 10
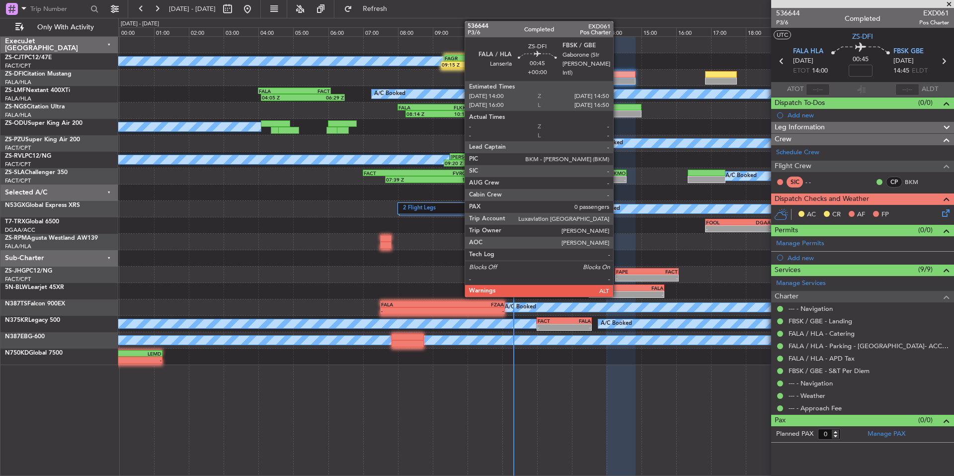
click at [618, 80] on div at bounding box center [620, 81] width 29 height 7
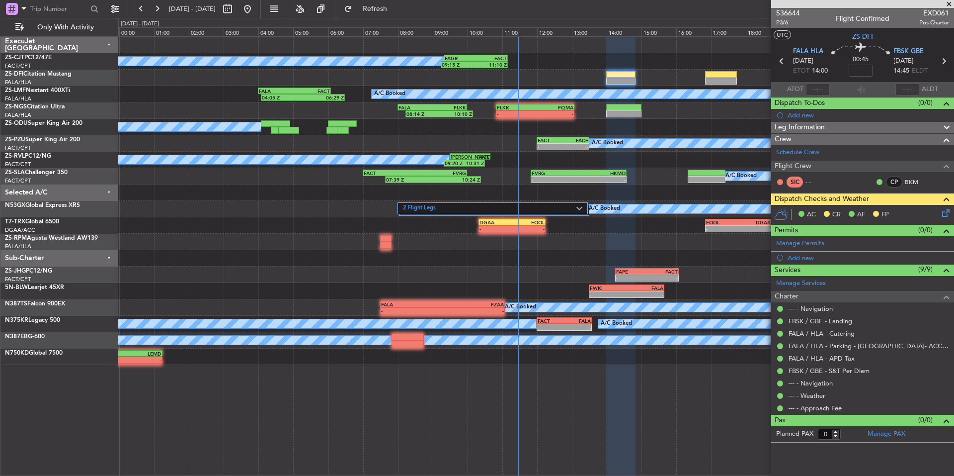
drag, startPoint x: 947, startPoint y: 2, endPoint x: 754, endPoint y: 50, distance: 199.5
click at [947, 2] on span at bounding box center [949, 4] width 10 height 9
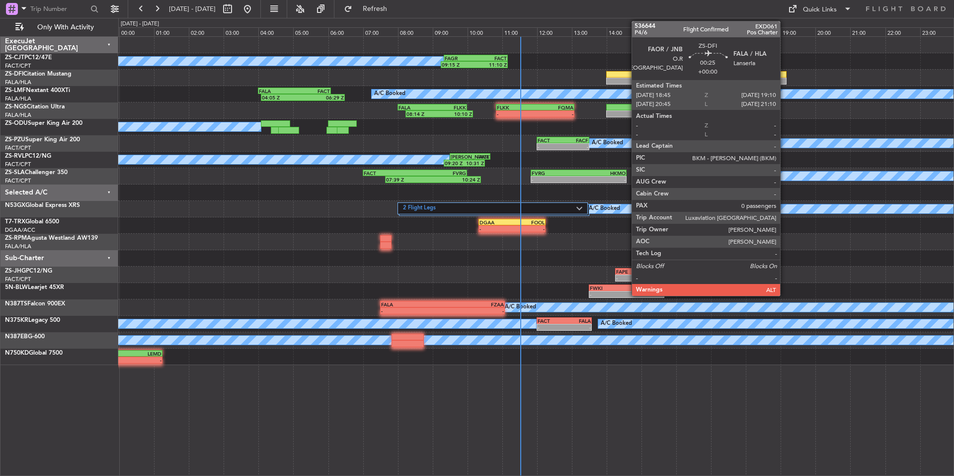
click at [785, 75] on div at bounding box center [779, 74] width 15 height 7
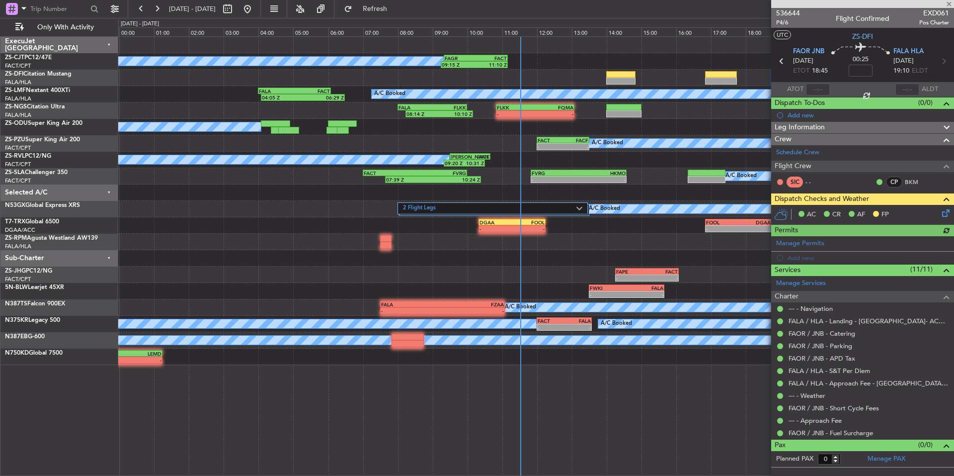
click at [948, 213] on icon at bounding box center [944, 211] width 8 height 8
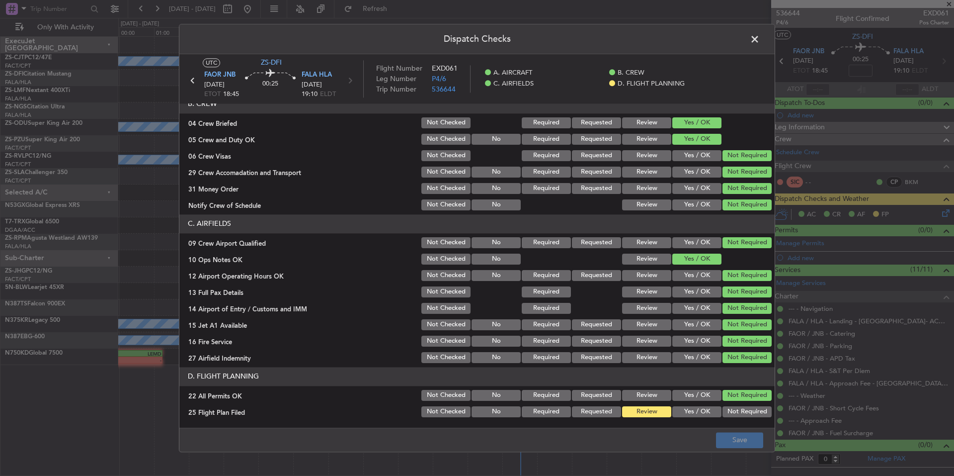
scroll to position [129, 0]
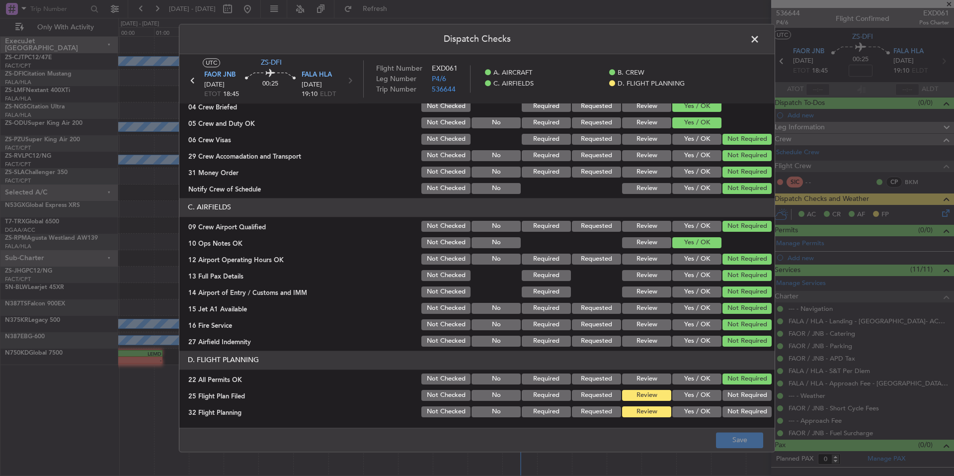
click at [698, 402] on div "Yes / OK" at bounding box center [696, 395] width 50 height 14
click at [698, 415] on button "Yes / OK" at bounding box center [697, 411] width 49 height 11
click at [694, 402] on div "Yes / OK" at bounding box center [696, 395] width 50 height 14
click at [698, 398] on button "Yes / OK" at bounding box center [697, 395] width 49 height 11
click at [726, 442] on button "Save" at bounding box center [739, 440] width 47 height 16
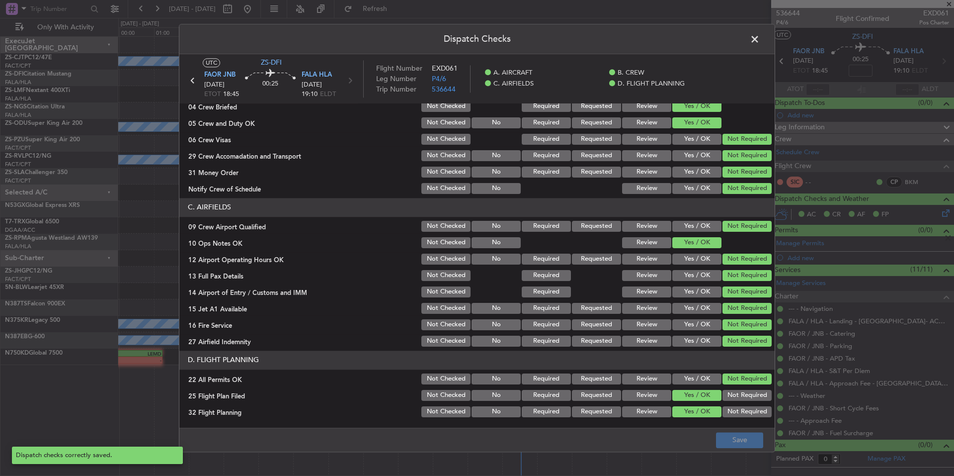
click at [760, 40] on span at bounding box center [760, 42] width 0 height 20
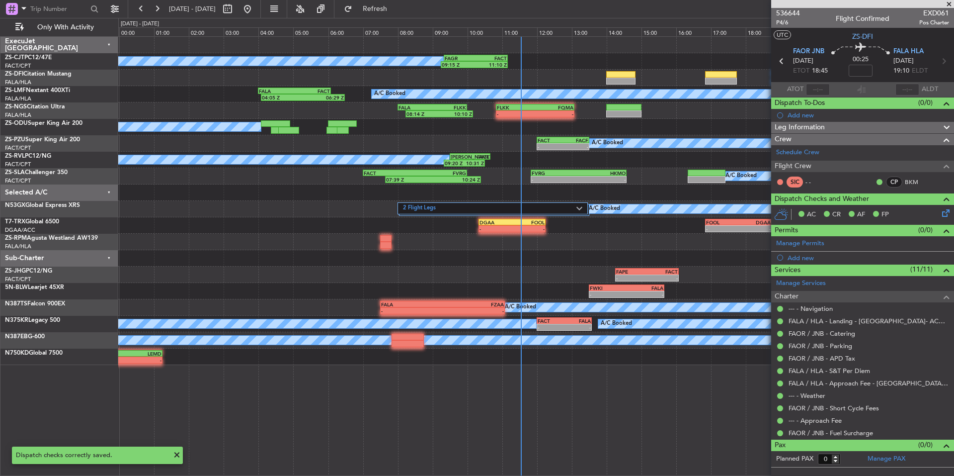
click at [949, 4] on span at bounding box center [949, 4] width 10 height 9
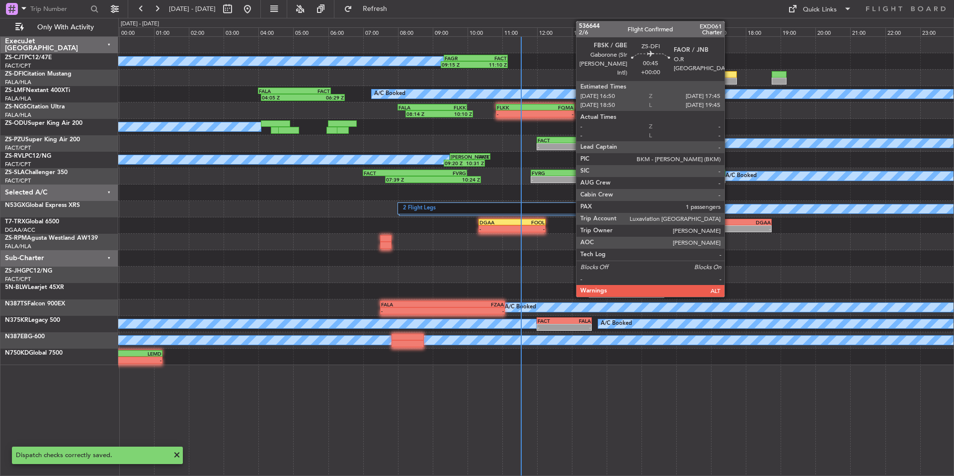
click at [729, 75] on div at bounding box center [721, 74] width 32 height 7
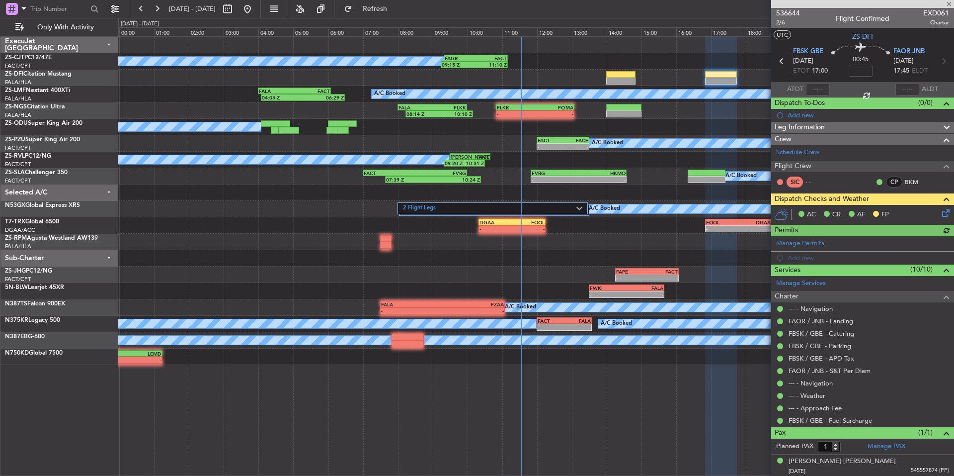
click at [940, 212] on icon at bounding box center [944, 211] width 8 height 8
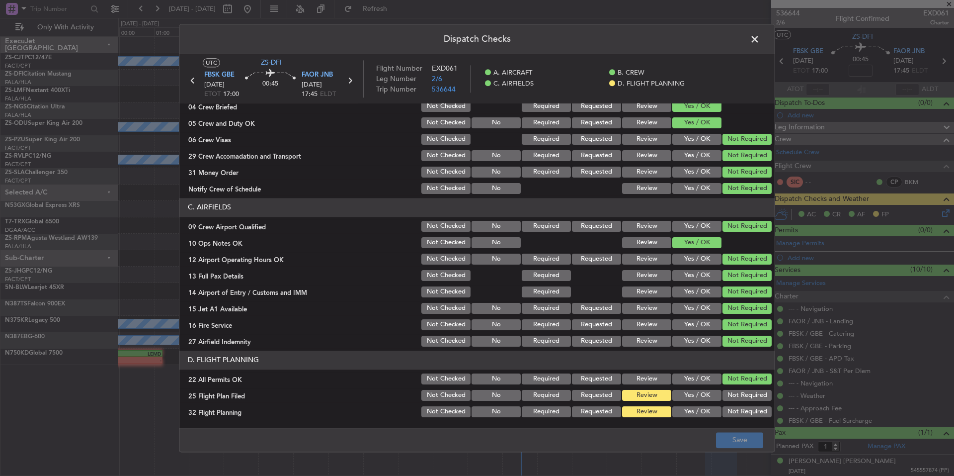
click at [701, 392] on button "Yes / OK" at bounding box center [697, 395] width 49 height 11
click at [701, 409] on button "Yes / OK" at bounding box center [697, 411] width 49 height 11
click at [732, 436] on button "Save" at bounding box center [739, 440] width 47 height 16
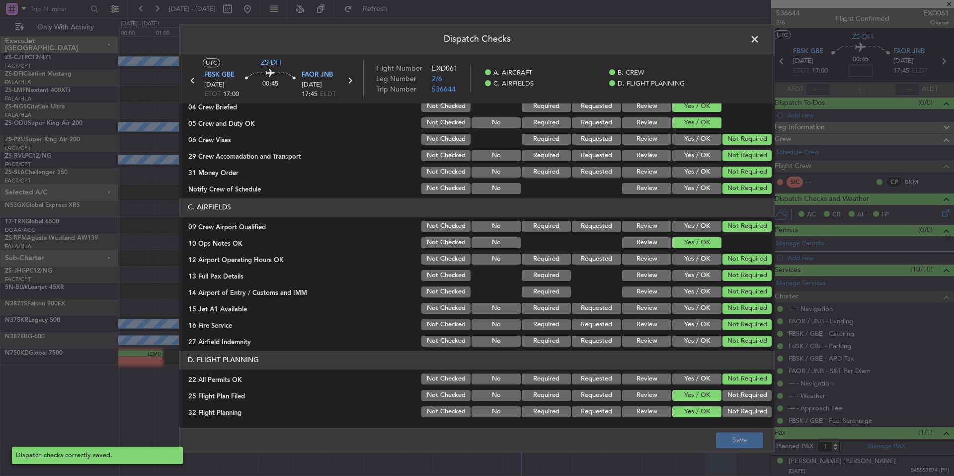
click at [760, 35] on span at bounding box center [760, 42] width 0 height 20
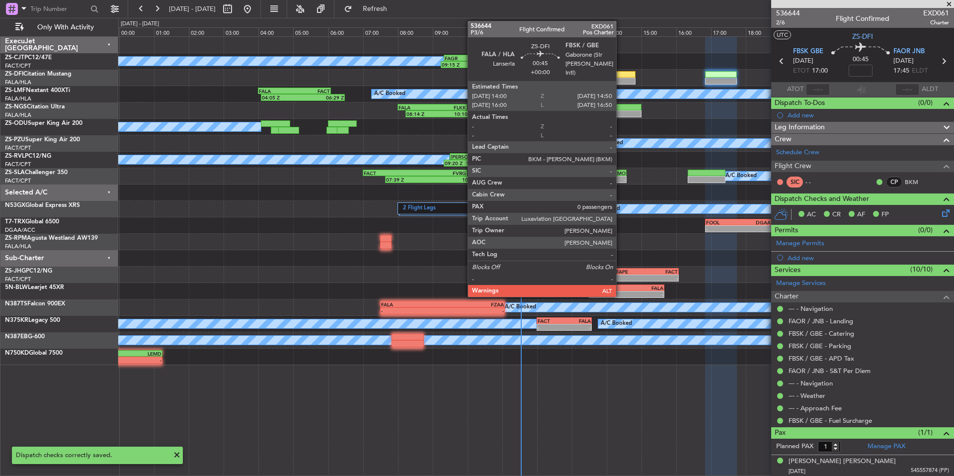
click at [621, 77] on div at bounding box center [620, 74] width 29 height 7
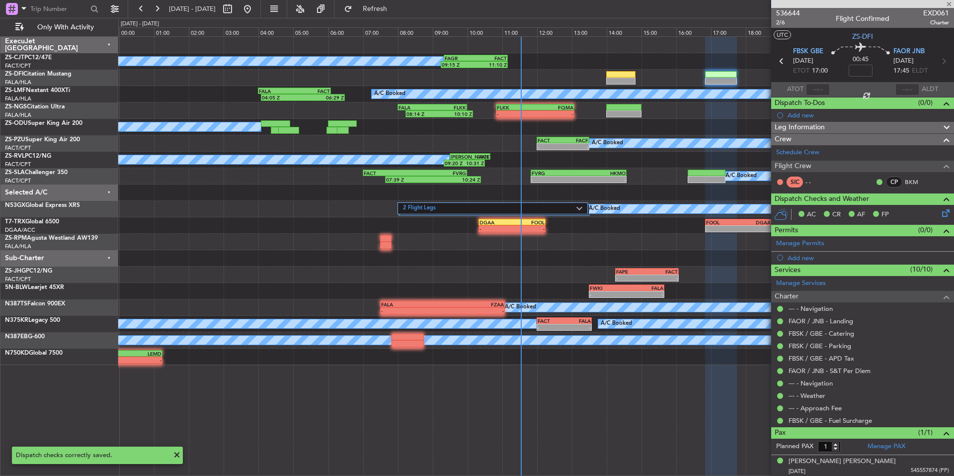
type input "0"
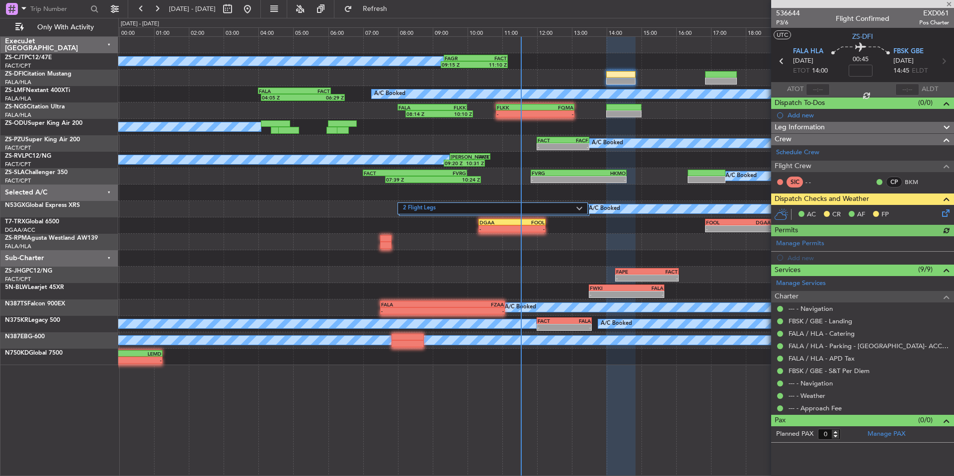
click at [948, 215] on icon at bounding box center [944, 211] width 8 height 8
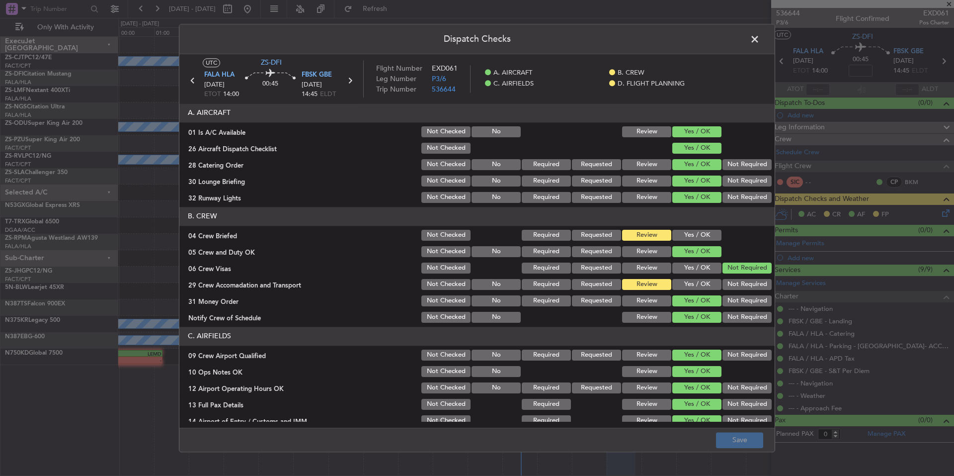
click at [692, 234] on button "Yes / OK" at bounding box center [697, 235] width 49 height 11
click at [702, 282] on button "Yes / OK" at bounding box center [697, 284] width 49 height 11
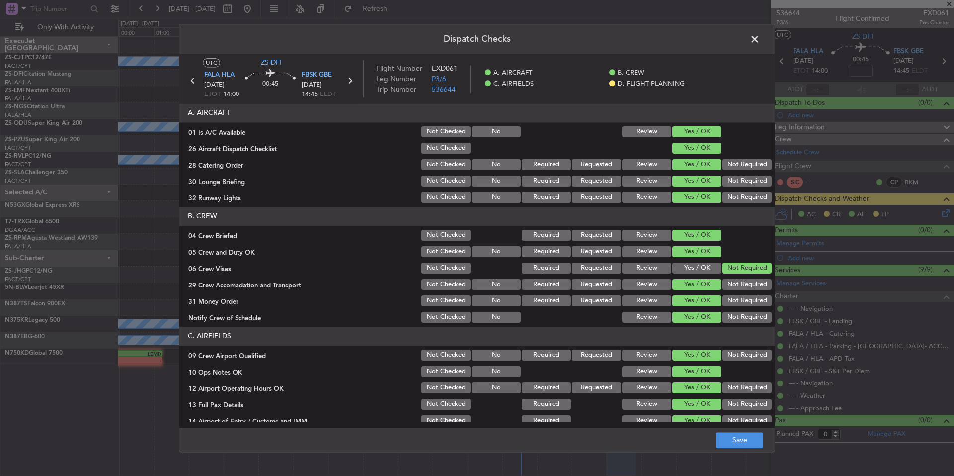
click at [727, 282] on button "Not Required" at bounding box center [747, 284] width 49 height 11
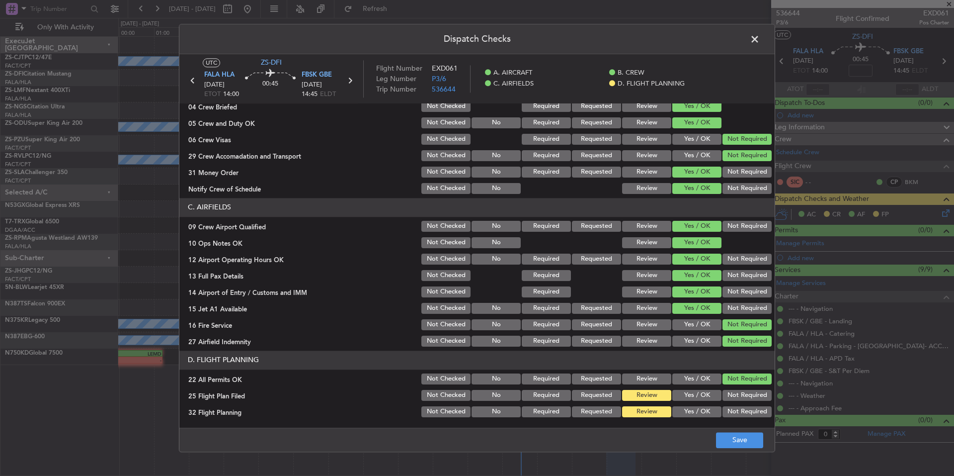
drag, startPoint x: 701, startPoint y: 392, endPoint x: 700, endPoint y: 403, distance: 11.5
click at [701, 392] on button "Yes / OK" at bounding box center [697, 395] width 49 height 11
click at [700, 405] on div "Yes / OK" at bounding box center [696, 412] width 50 height 14
click at [700, 408] on button "Yes / OK" at bounding box center [697, 411] width 49 height 11
click at [729, 432] on button "Save" at bounding box center [739, 440] width 47 height 16
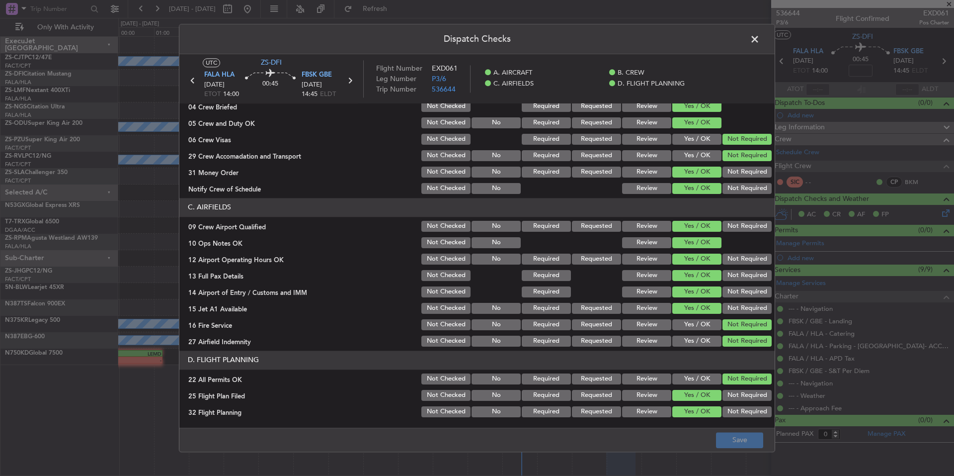
click at [760, 42] on span at bounding box center [760, 42] width 0 height 20
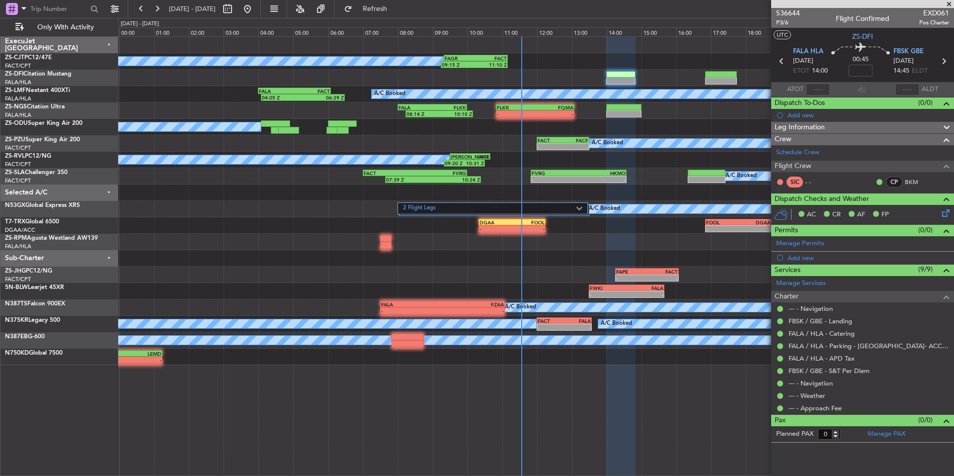
click at [947, 3] on span at bounding box center [949, 4] width 10 height 9
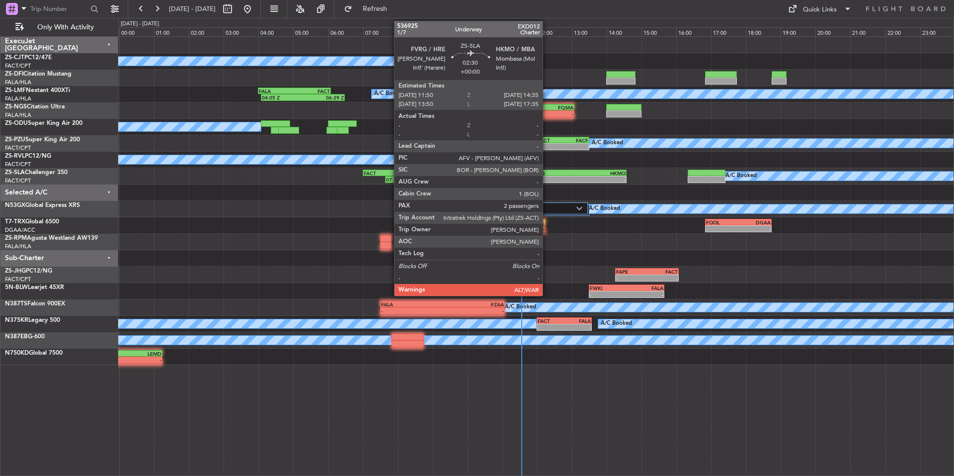
click at [547, 174] on div "FVRG" at bounding box center [555, 173] width 47 height 6
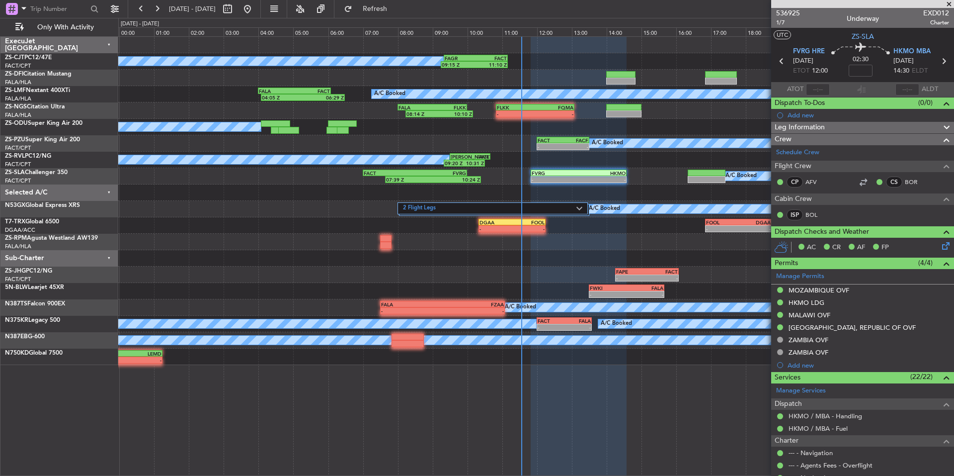
click at [947, 4] on span at bounding box center [949, 4] width 10 height 9
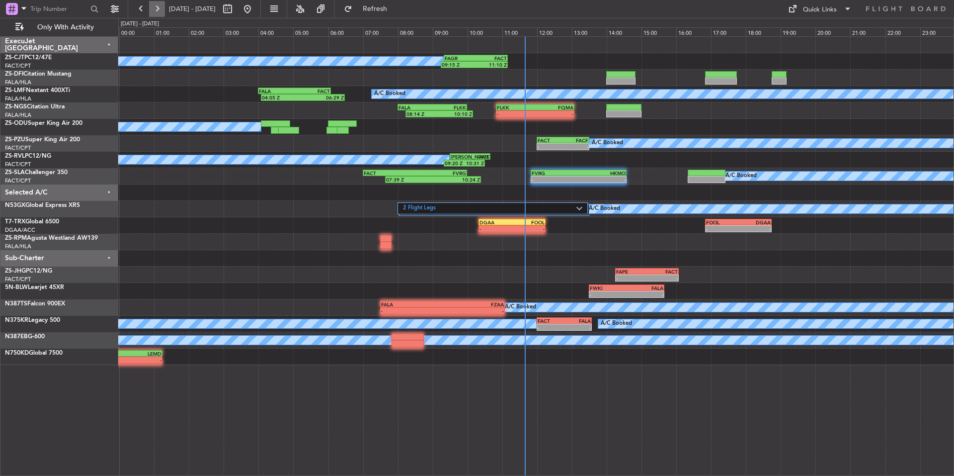
click at [161, 8] on button at bounding box center [157, 9] width 16 height 16
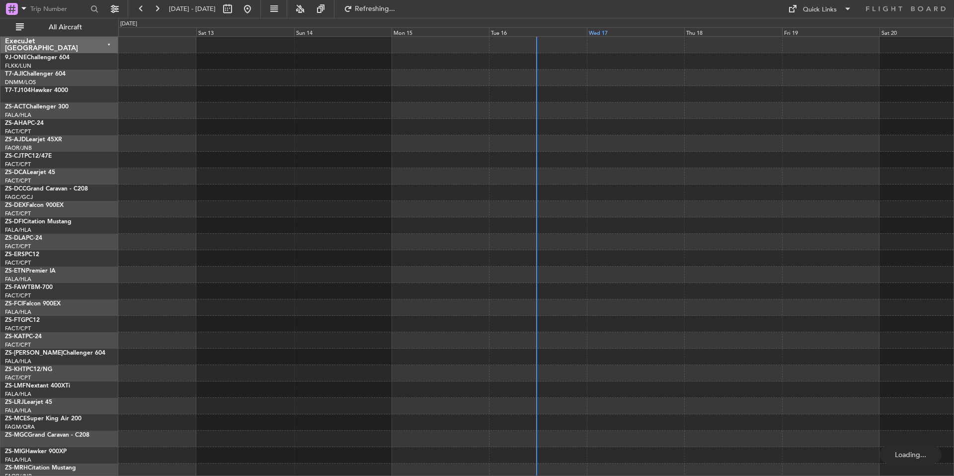
click at [587, 29] on div "Wed 17" at bounding box center [635, 31] width 97 height 9
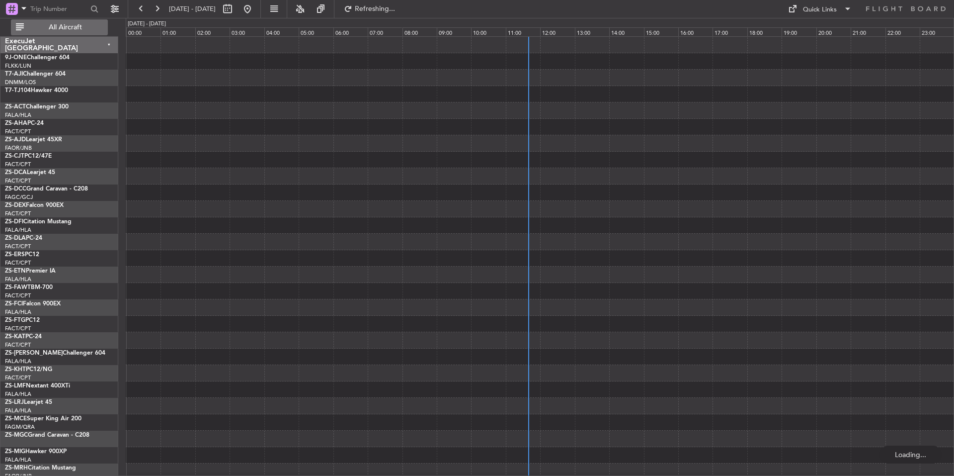
click at [93, 26] on span "All Aircraft" at bounding box center [65, 27] width 79 height 7
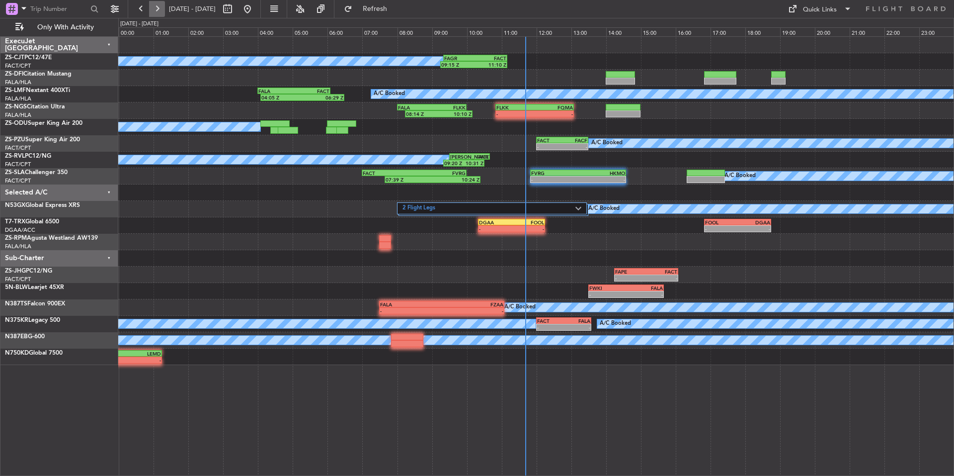
click at [162, 9] on button at bounding box center [157, 9] width 16 height 16
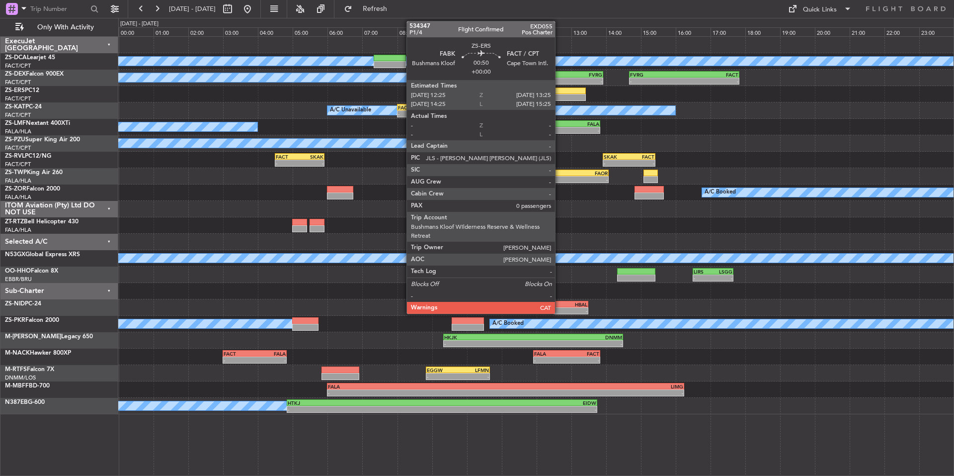
click at [560, 95] on div at bounding box center [568, 97] width 35 height 7
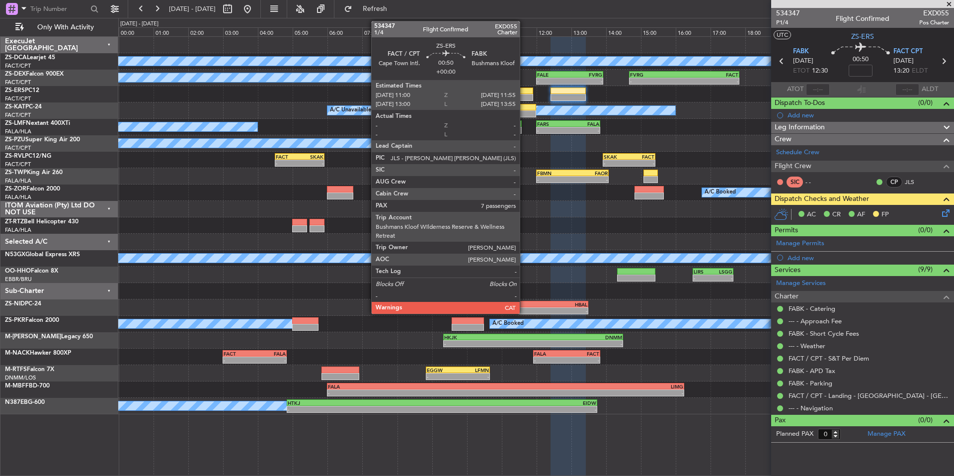
click at [524, 93] on div at bounding box center [518, 90] width 32 height 7
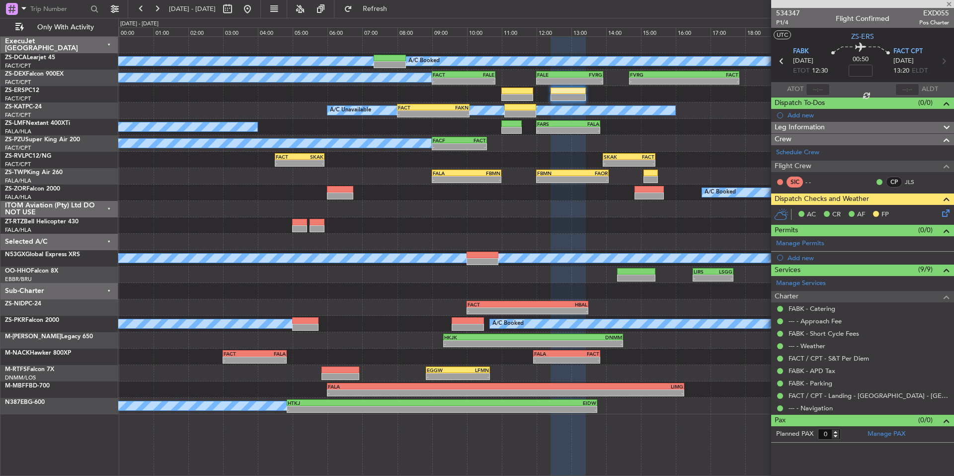
type input "7"
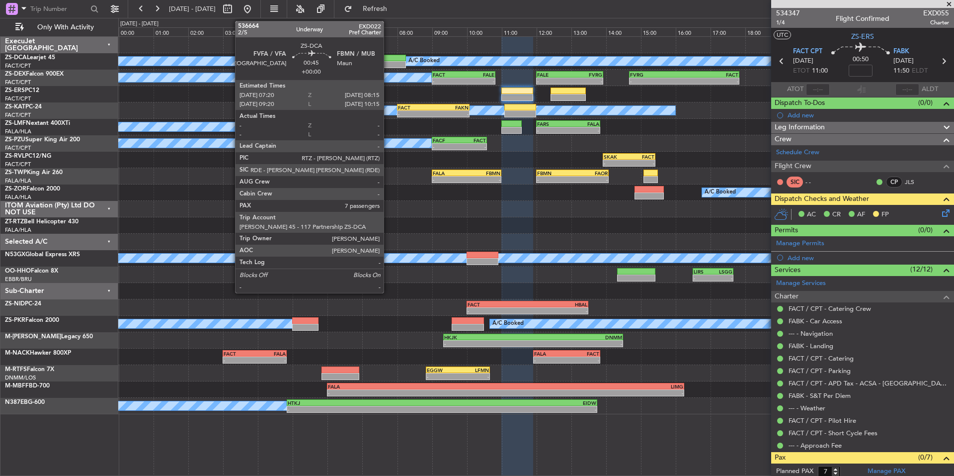
click at [388, 56] on div at bounding box center [390, 58] width 32 height 7
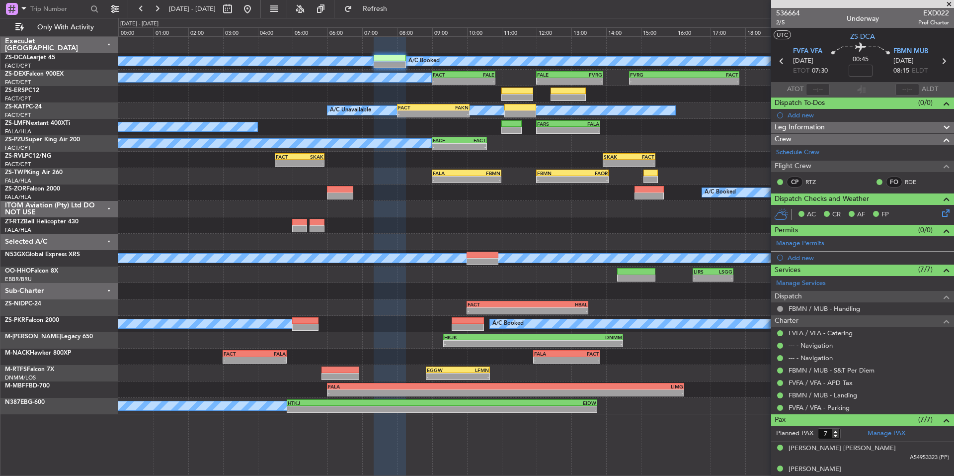
click at [950, 0] on span at bounding box center [949, 4] width 10 height 9
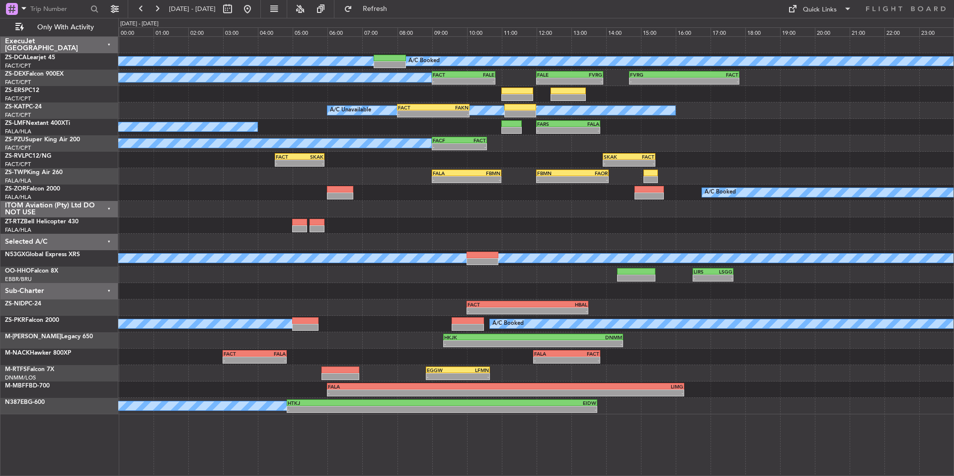
click at [649, 223] on div at bounding box center [536, 225] width 836 height 16
